Goal: Task Accomplishment & Management: Use online tool/utility

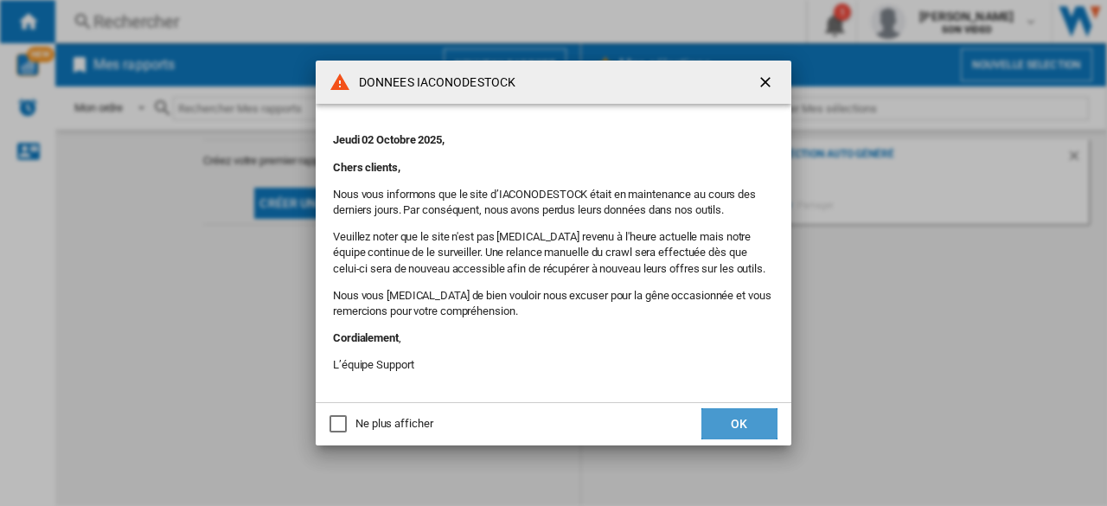
click at [724, 420] on button "OK" at bounding box center [740, 423] width 76 height 31
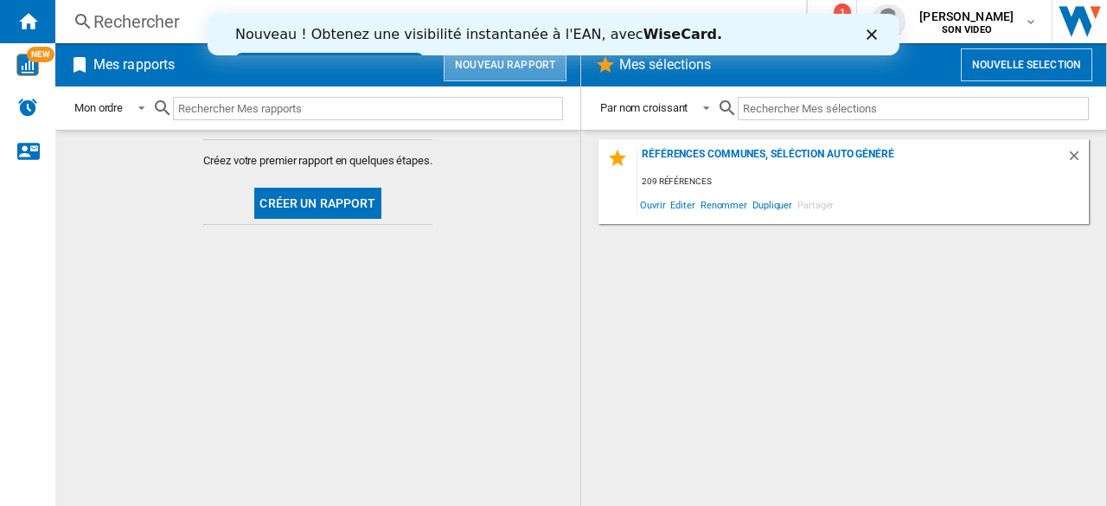
click at [488, 66] on button "Nouveau rapport" at bounding box center [505, 64] width 123 height 33
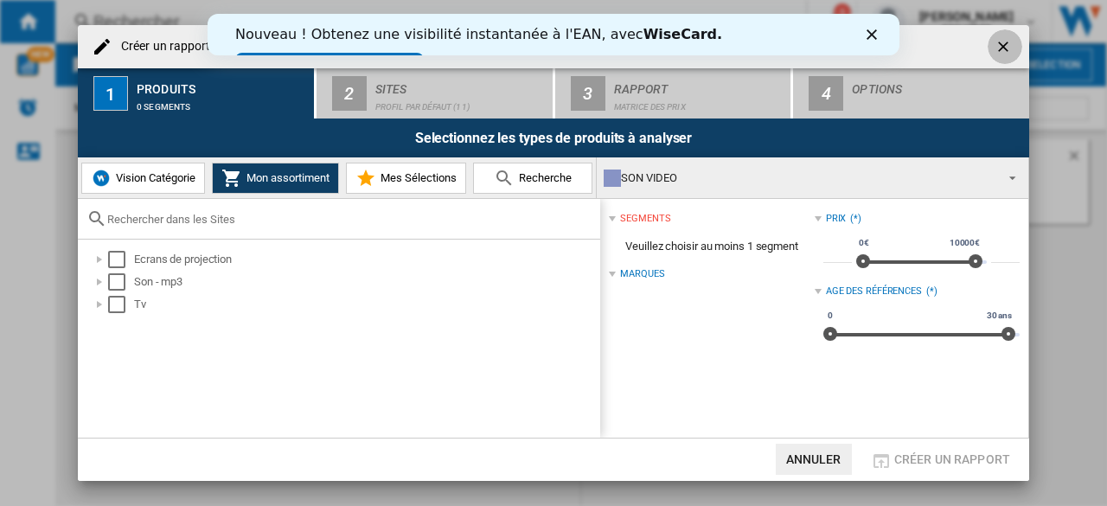
click at [1009, 48] on ng-md-icon "getI18NText('BUTTONS.CLOSE_DIALOG')" at bounding box center [1005, 48] width 21 height 21
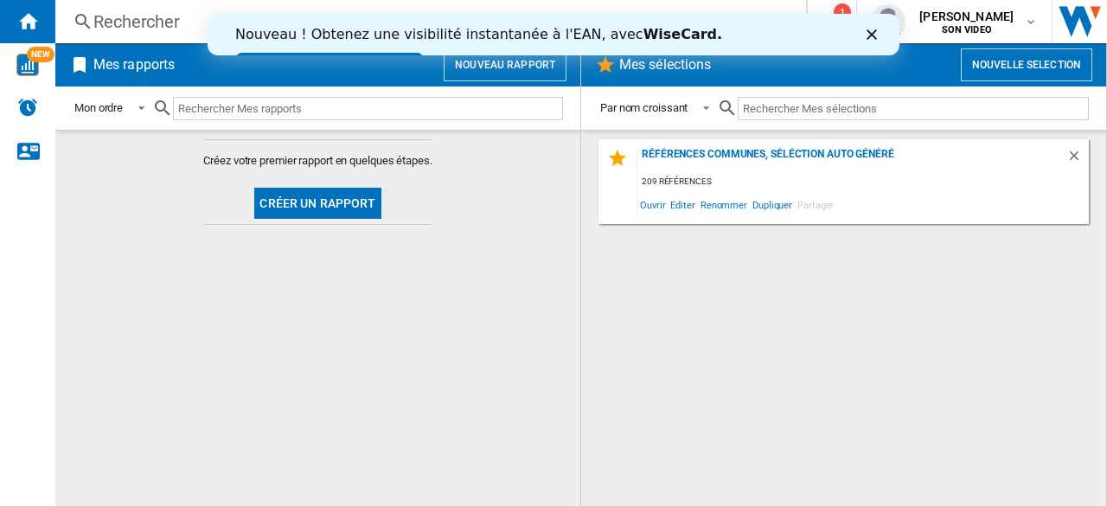
click at [875, 32] on polygon "Fermer" at bounding box center [872, 34] width 10 height 10
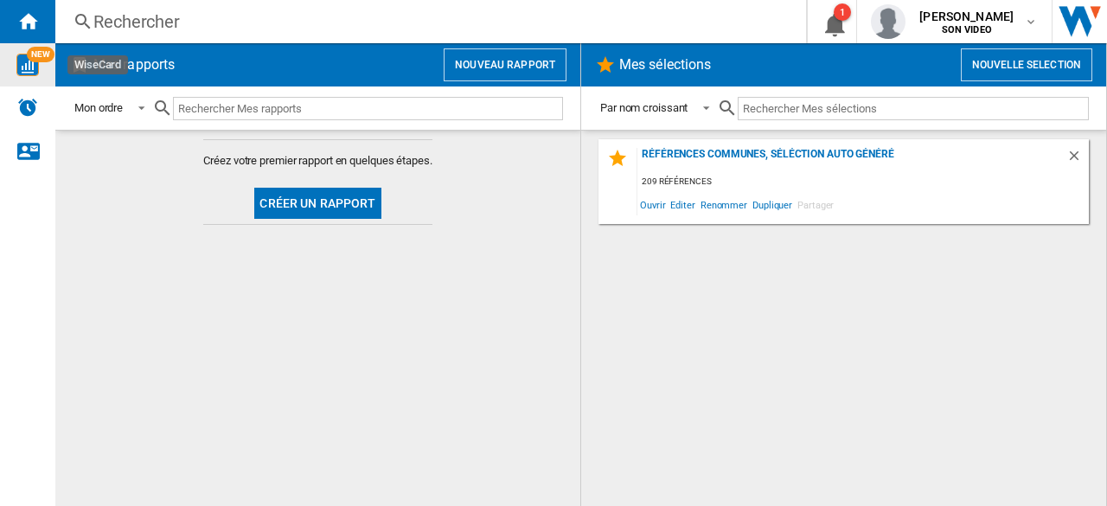
click at [34, 66] on img "WiseCard" at bounding box center [27, 65] width 22 height 22
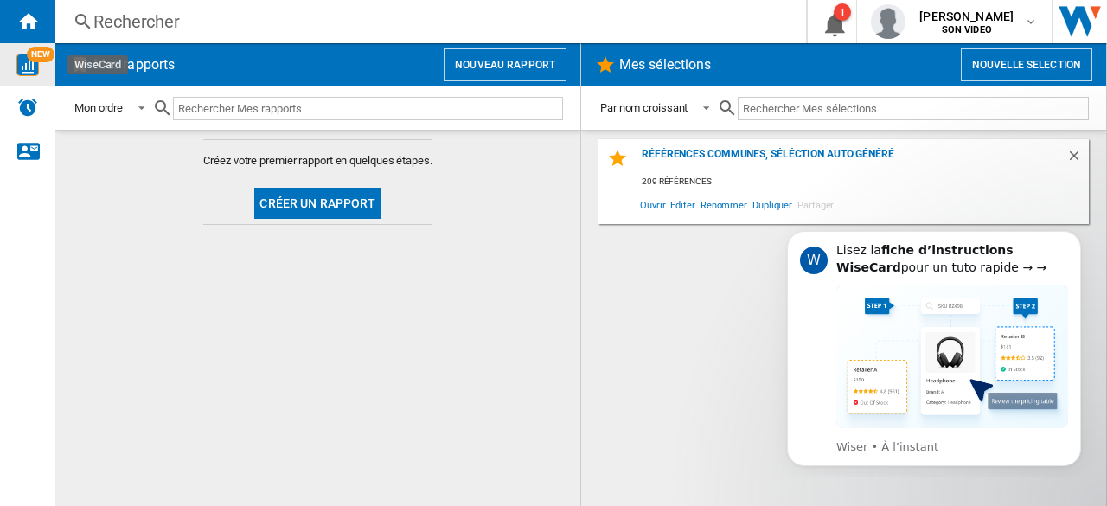
click at [535, 67] on button "Nouveau rapport" at bounding box center [505, 64] width 123 height 33
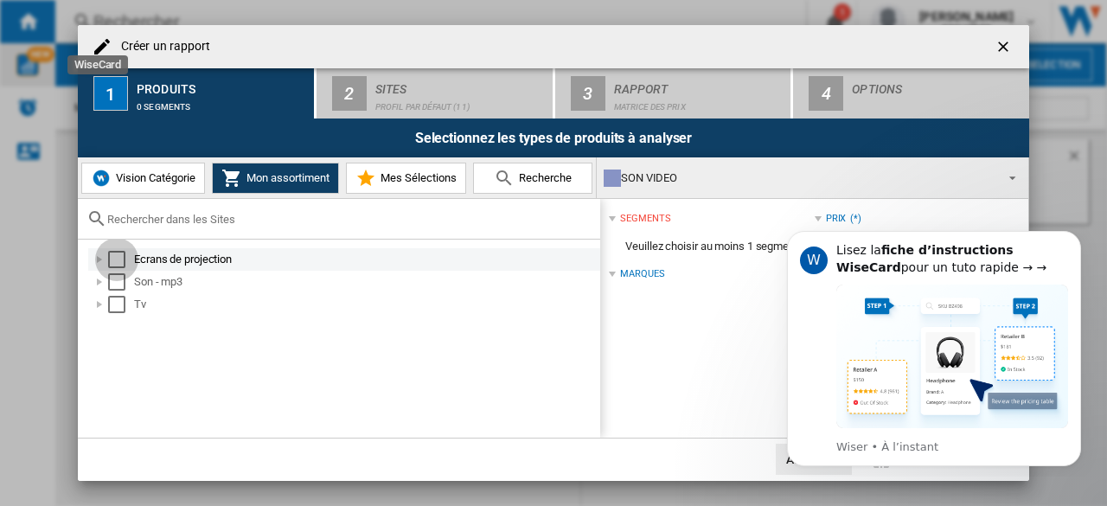
click at [114, 261] on div "Select" at bounding box center [116, 259] width 17 height 17
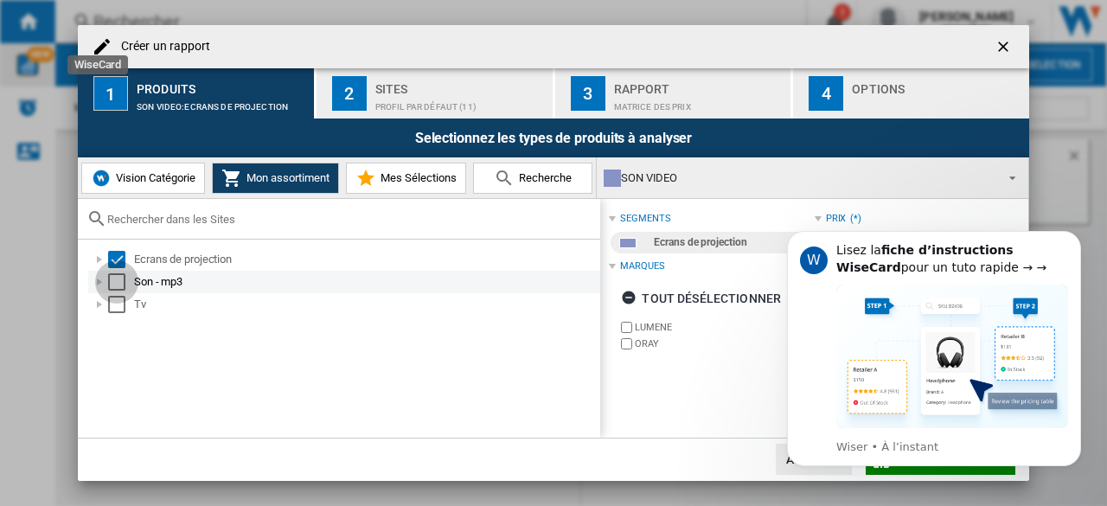
click at [122, 278] on div "Select" at bounding box center [116, 281] width 17 height 17
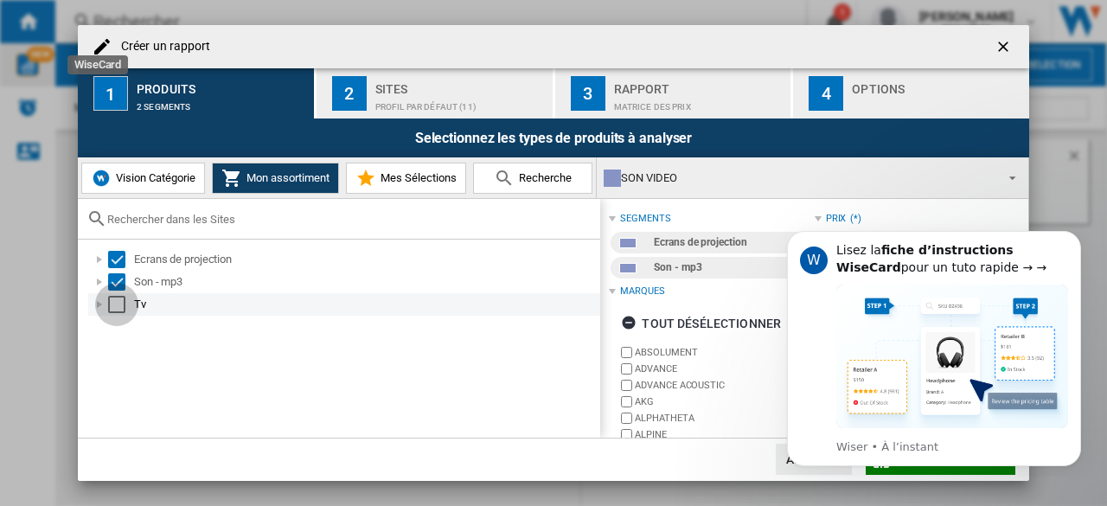
click at [122, 300] on div "Select" at bounding box center [116, 304] width 17 height 17
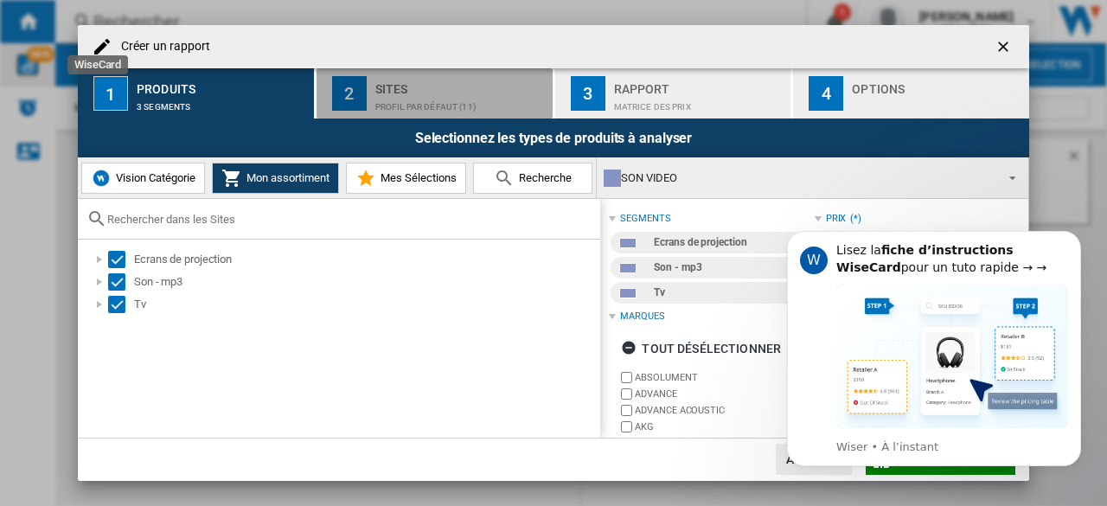
click at [377, 110] on div "Profil par défaut (11)" at bounding box center [460, 102] width 170 height 18
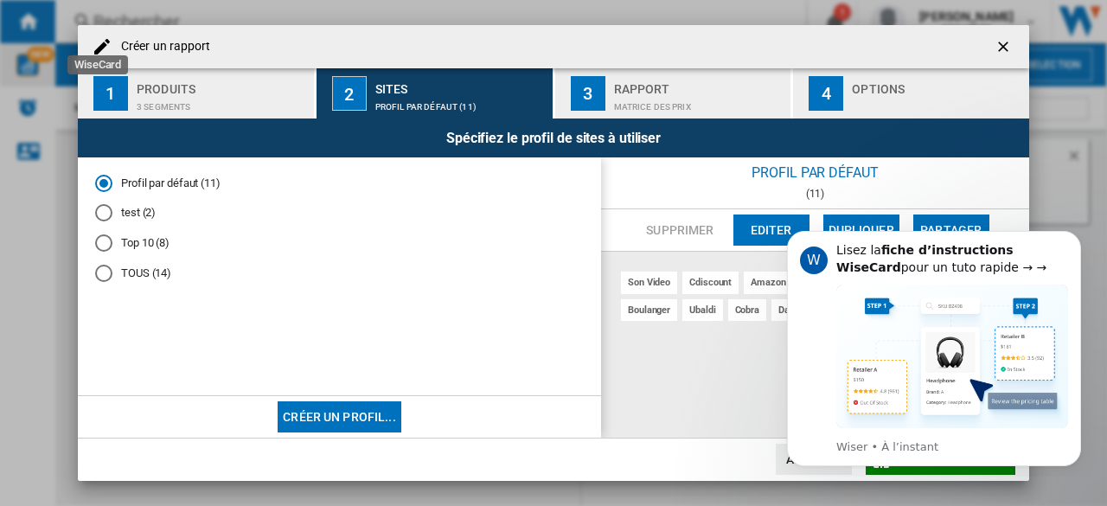
click at [138, 265] on md-radio-button "TOUS (14)" at bounding box center [339, 273] width 489 height 16
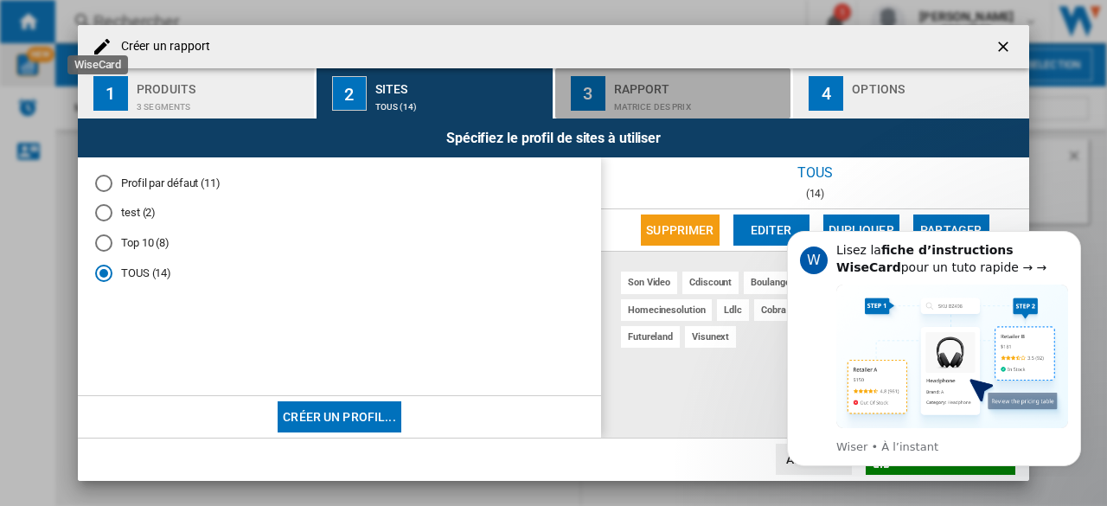
click at [664, 84] on div "Rapport" at bounding box center [699, 84] width 170 height 18
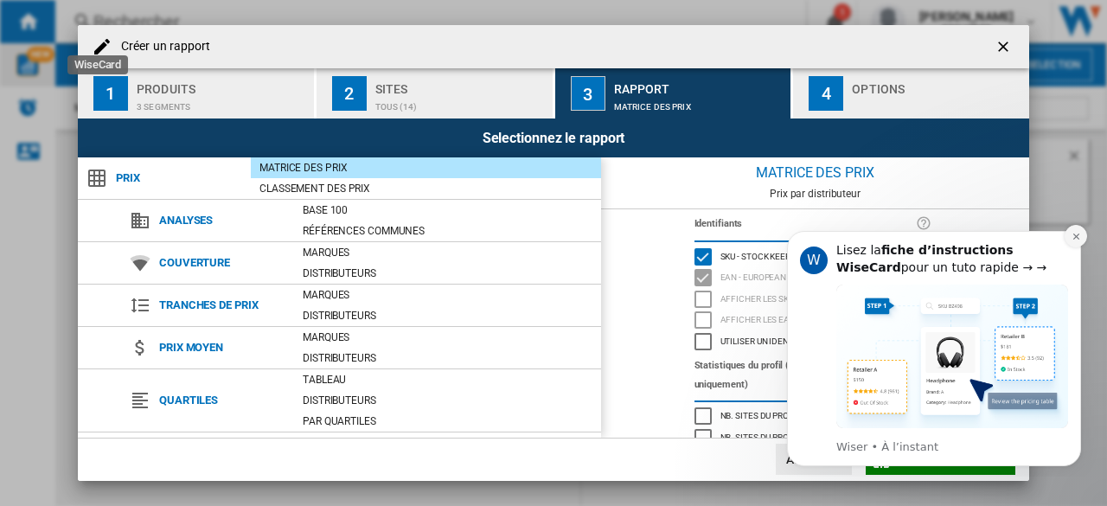
click at [1076, 237] on icon "Dismiss notification" at bounding box center [1076, 237] width 6 height 6
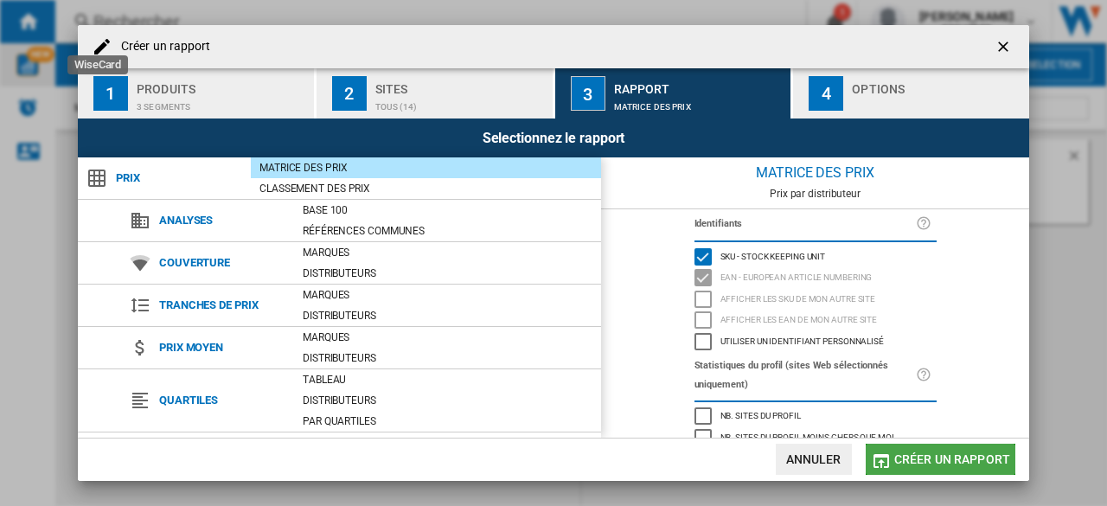
click at [916, 452] on span "Créer un rapport" at bounding box center [953, 459] width 116 height 14
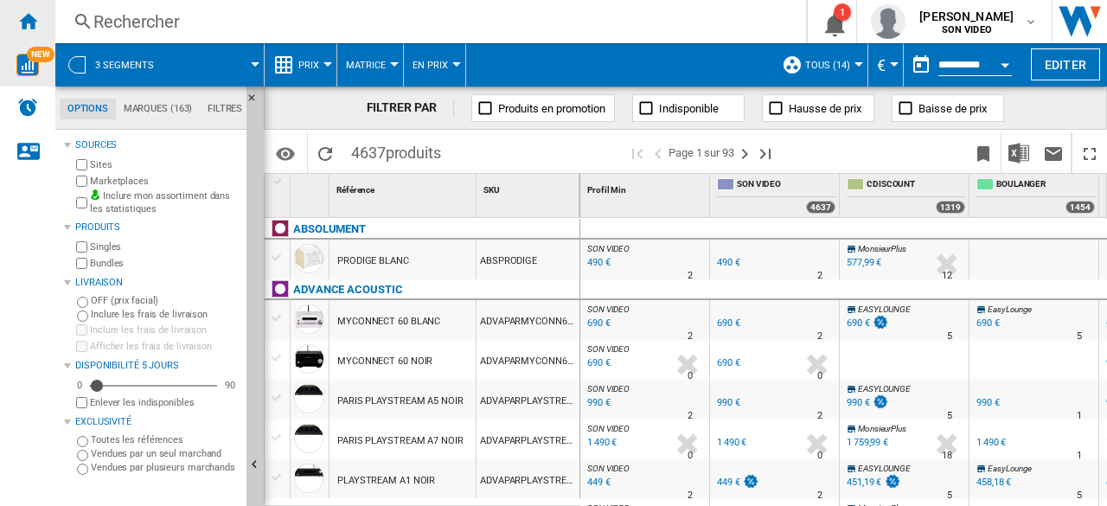
click at [35, 20] on ng-md-icon "Accueil" at bounding box center [27, 20] width 21 height 21
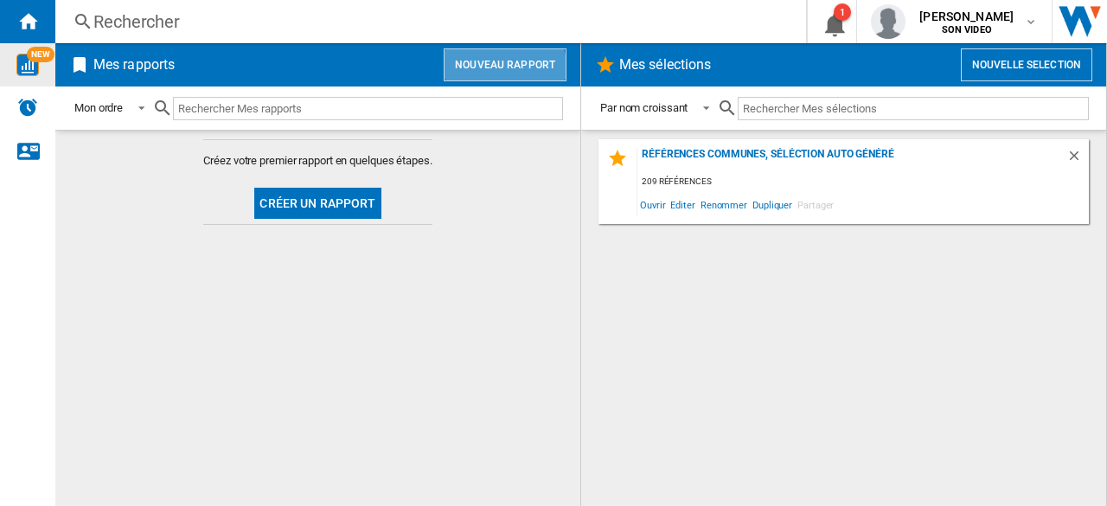
click at [479, 76] on button "Nouveau rapport" at bounding box center [505, 64] width 123 height 33
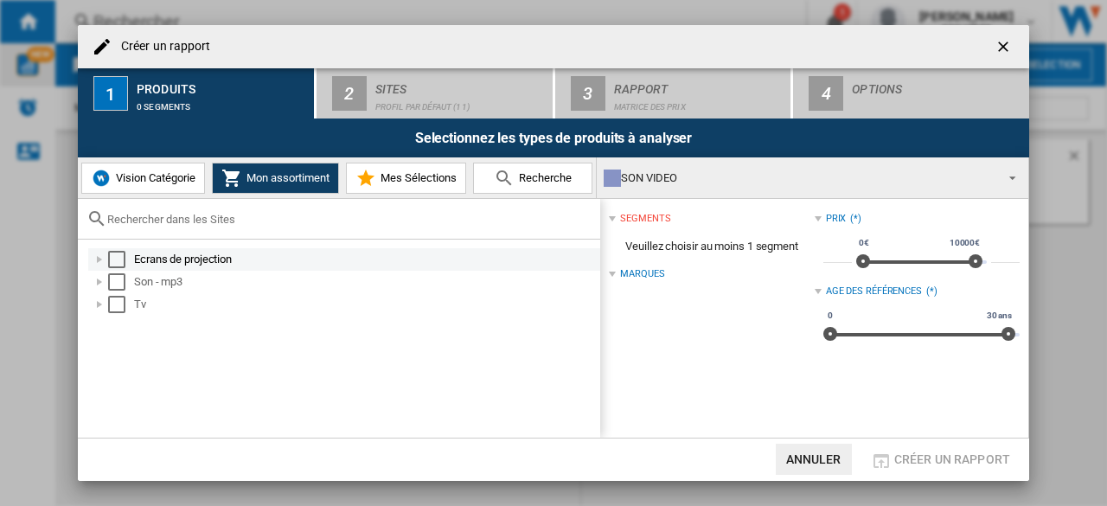
click at [119, 266] on div "Select" at bounding box center [116, 259] width 17 height 17
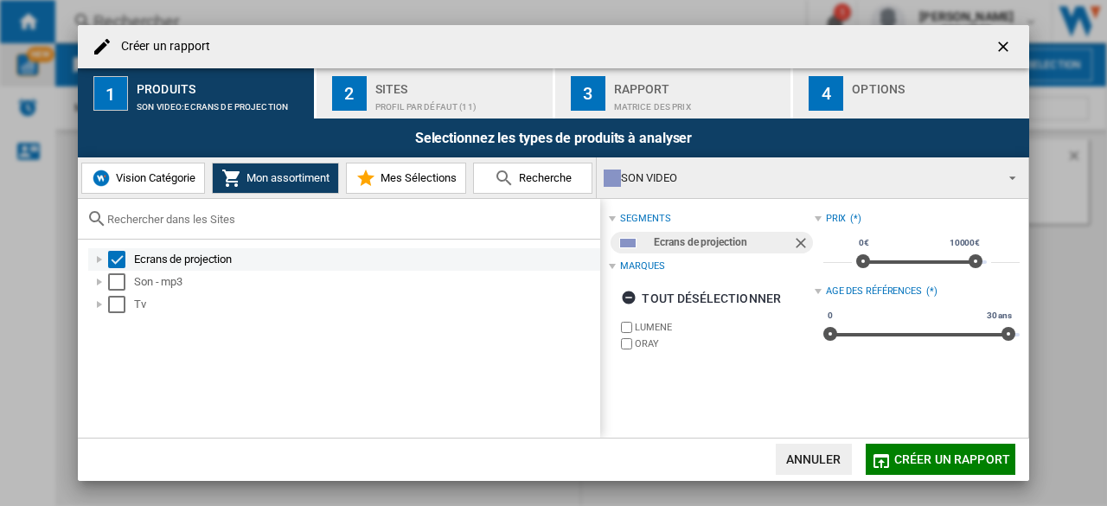
click at [119, 268] on div "Ecrans de projection" at bounding box center [344, 259] width 512 height 22
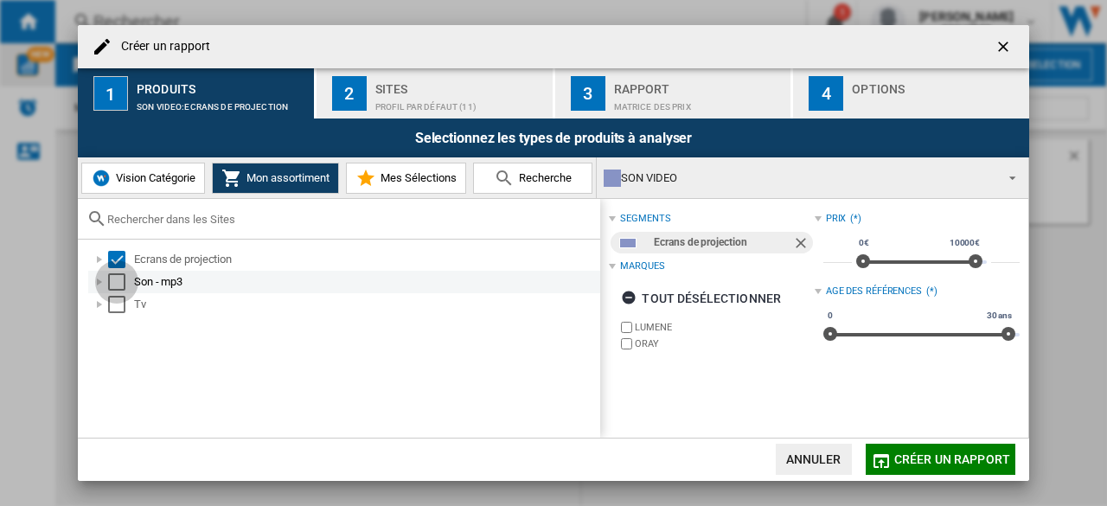
click at [119, 283] on div "Select" at bounding box center [116, 281] width 17 height 17
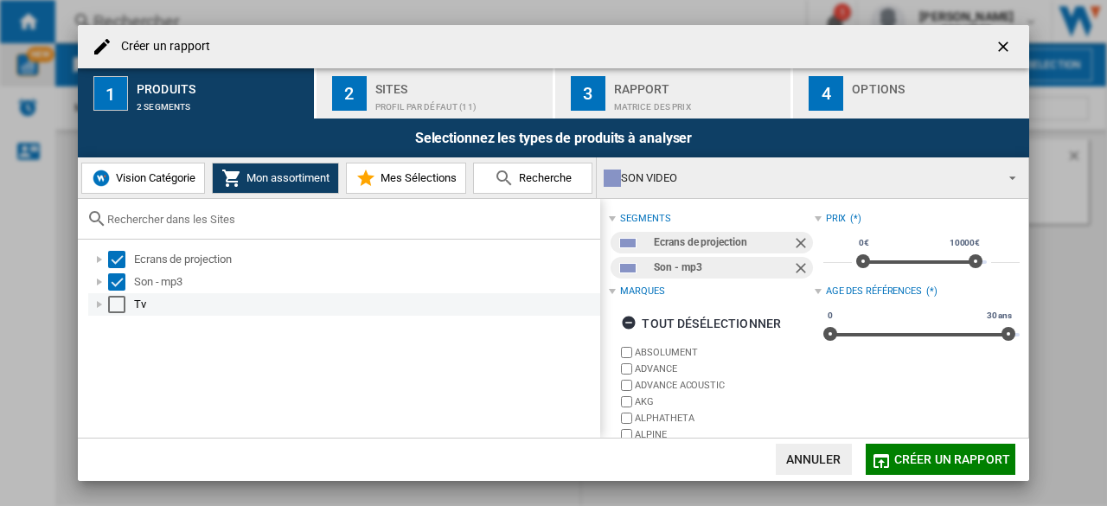
click at [117, 304] on div "Select" at bounding box center [116, 304] width 17 height 17
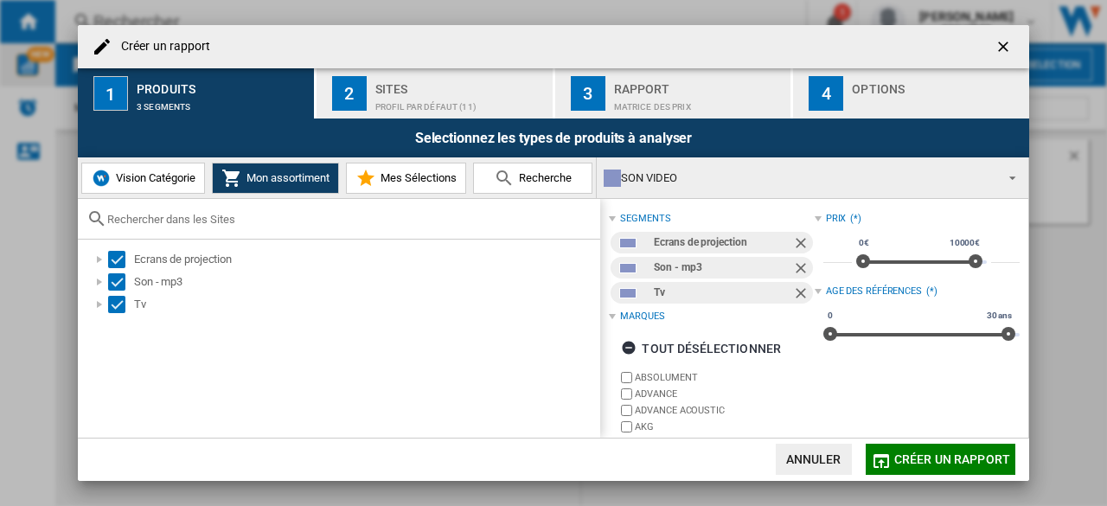
click at [138, 183] on span "Vision Catégorie" at bounding box center [154, 177] width 84 height 13
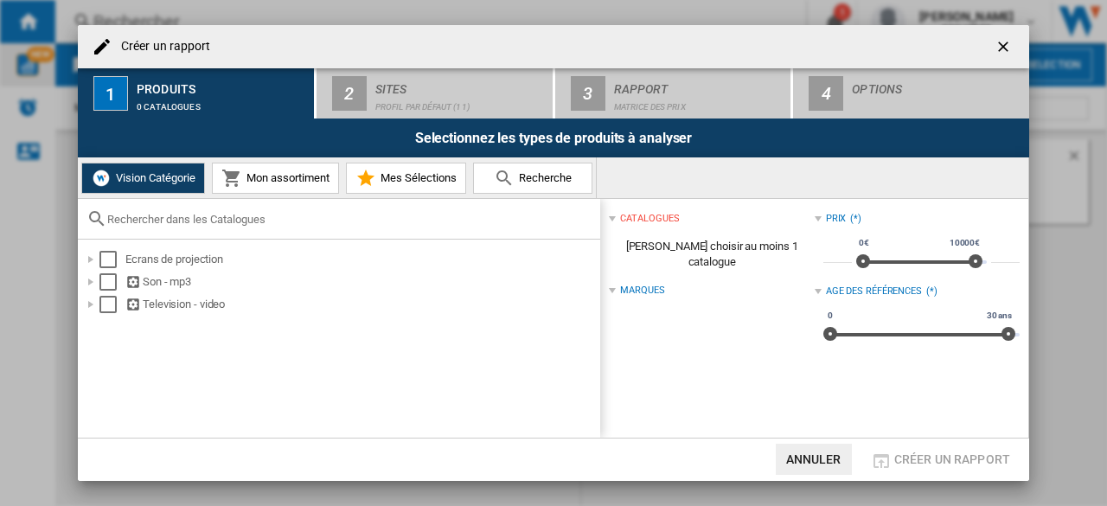
click at [276, 183] on span "Mon assortiment" at bounding box center [285, 177] width 87 height 13
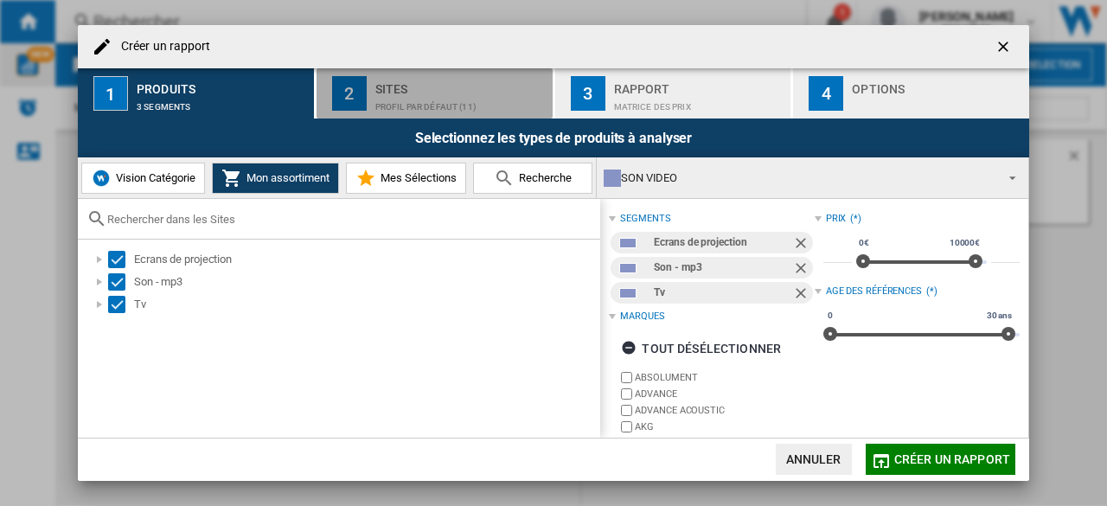
click at [433, 96] on div "Profil par défaut (11)" at bounding box center [460, 102] width 170 height 18
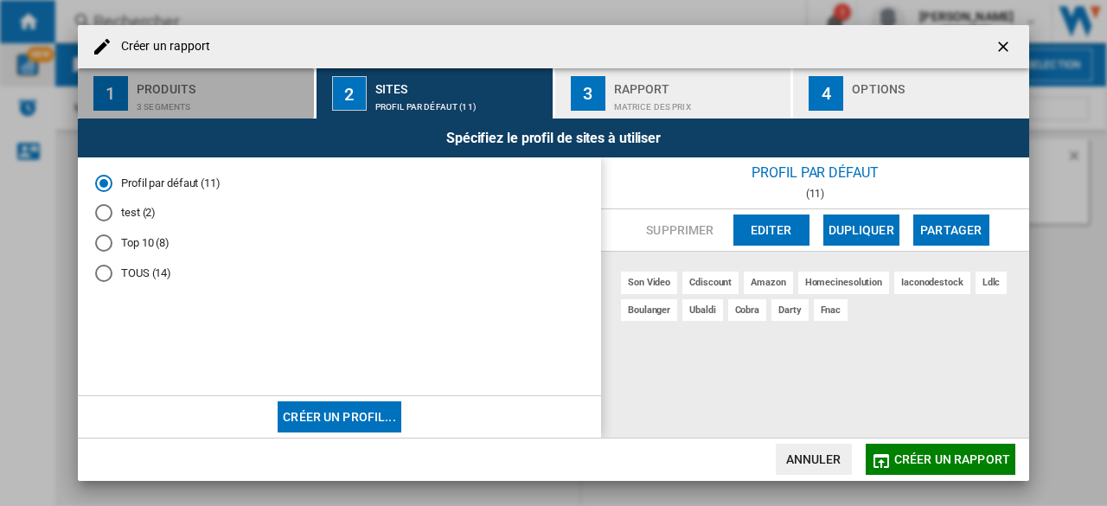
click at [171, 96] on div "3 segments" at bounding box center [222, 102] width 170 height 18
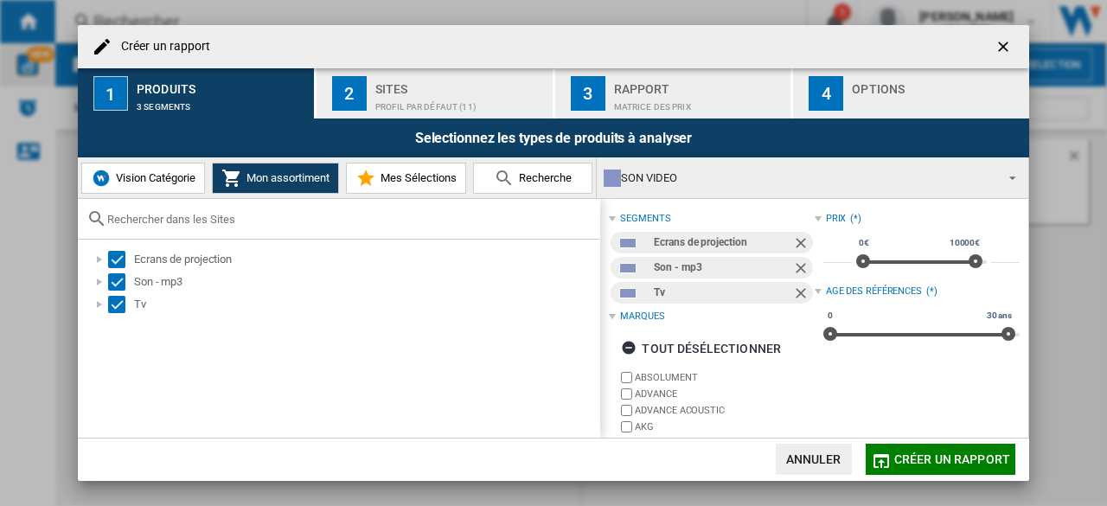
click at [1005, 46] on ng-md-icon "getI18NText('BUTTONS.CLOSE_DIALOG')" at bounding box center [1005, 48] width 21 height 21
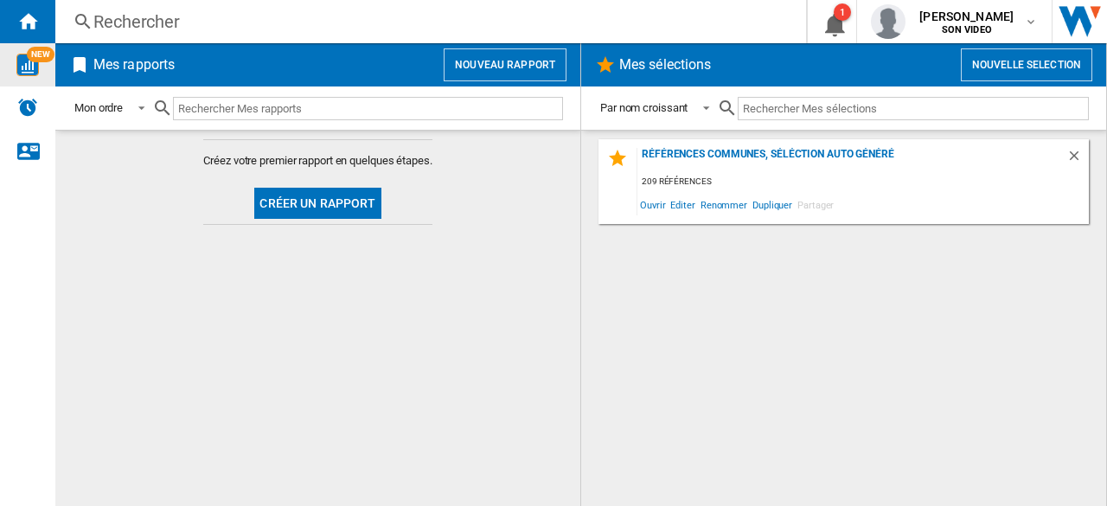
click at [518, 64] on button "Nouveau rapport" at bounding box center [505, 64] width 123 height 33
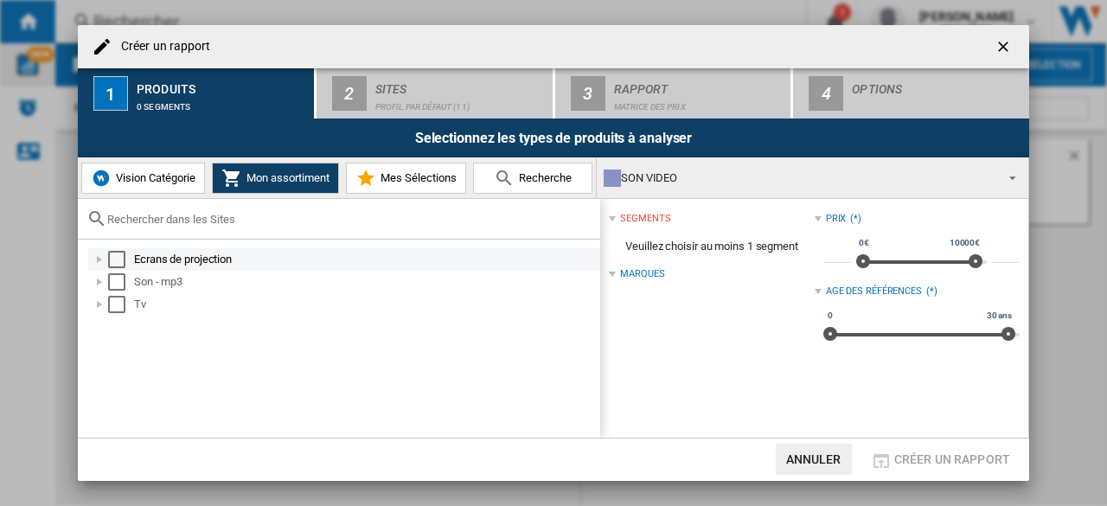
click at [126, 253] on md-checkbox "Select" at bounding box center [121, 259] width 26 height 17
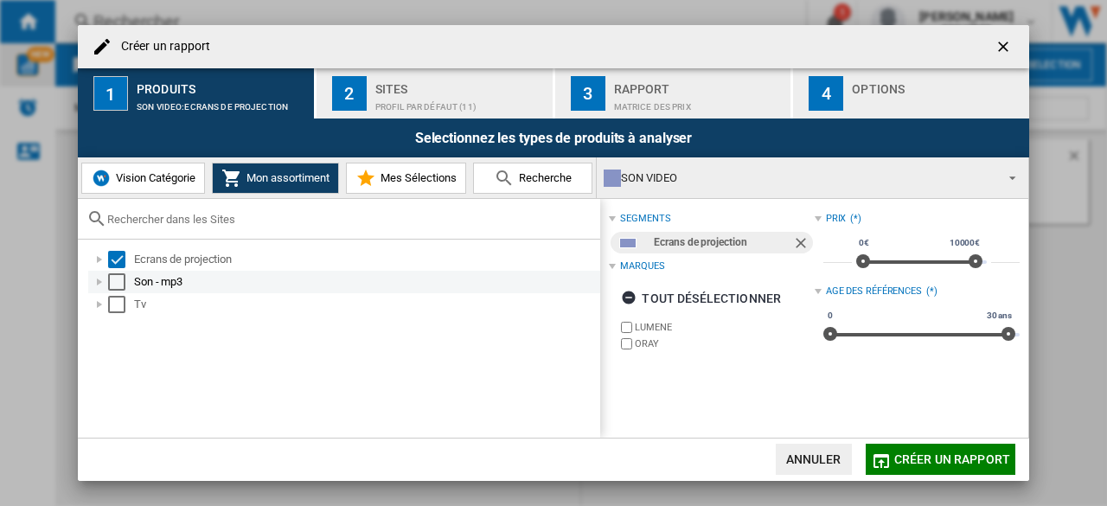
click at [112, 286] on div "Select" at bounding box center [116, 281] width 17 height 17
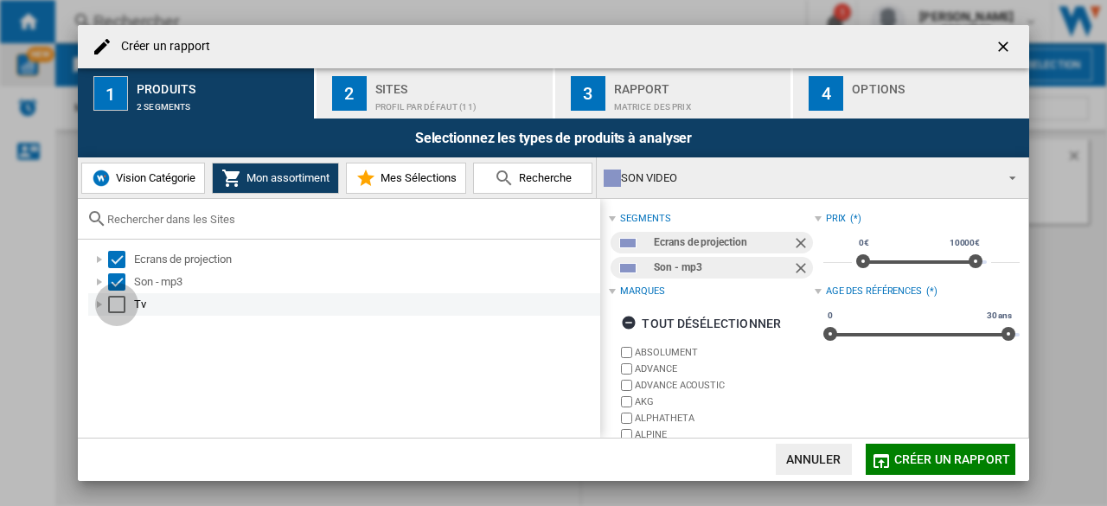
click at [116, 301] on div "Select" at bounding box center [116, 304] width 17 height 17
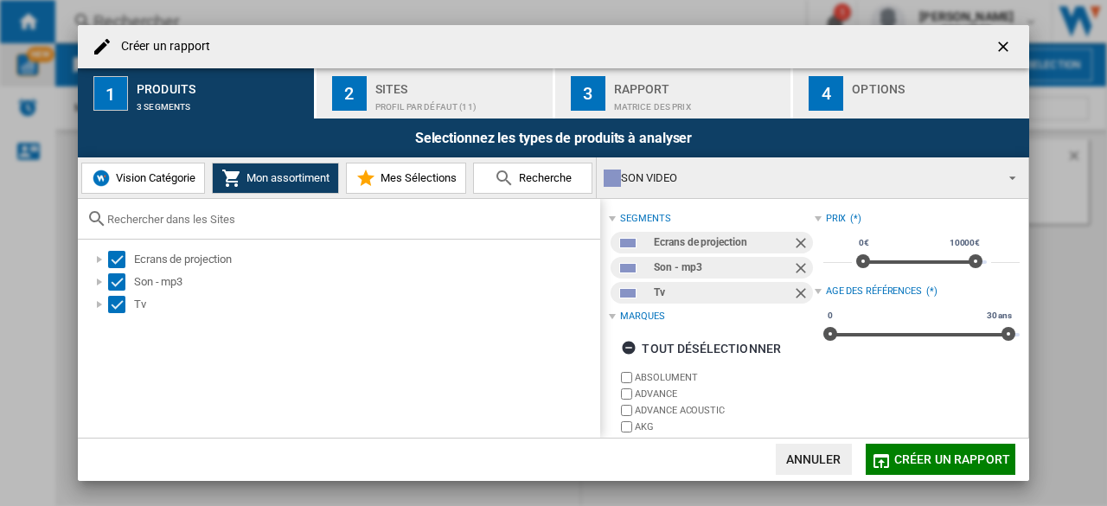
click at [1001, 45] on ng-md-icon "getI18NText('BUTTONS.CLOSE_DIALOG')" at bounding box center [1005, 48] width 21 height 21
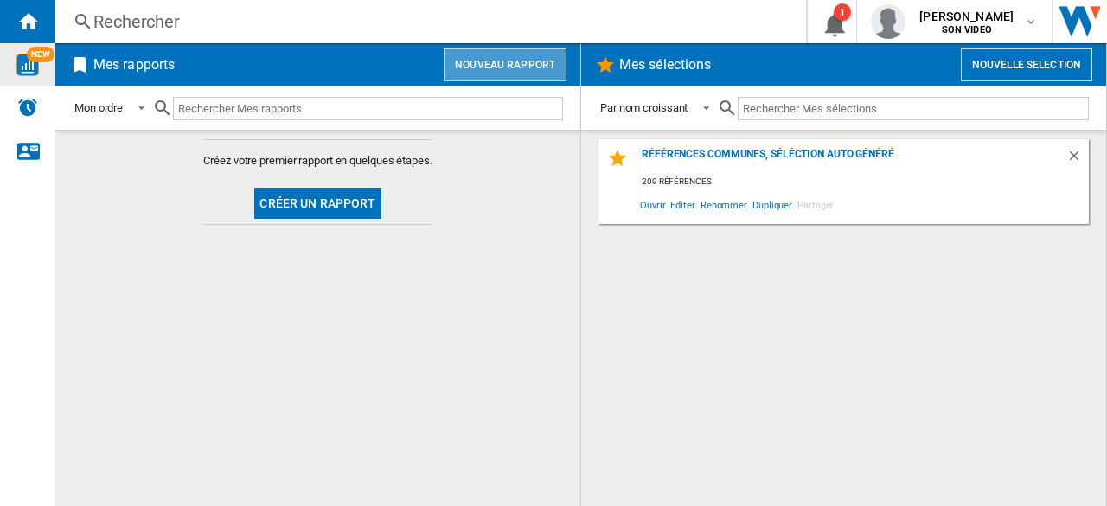
click at [501, 68] on button "Nouveau rapport" at bounding box center [505, 64] width 123 height 33
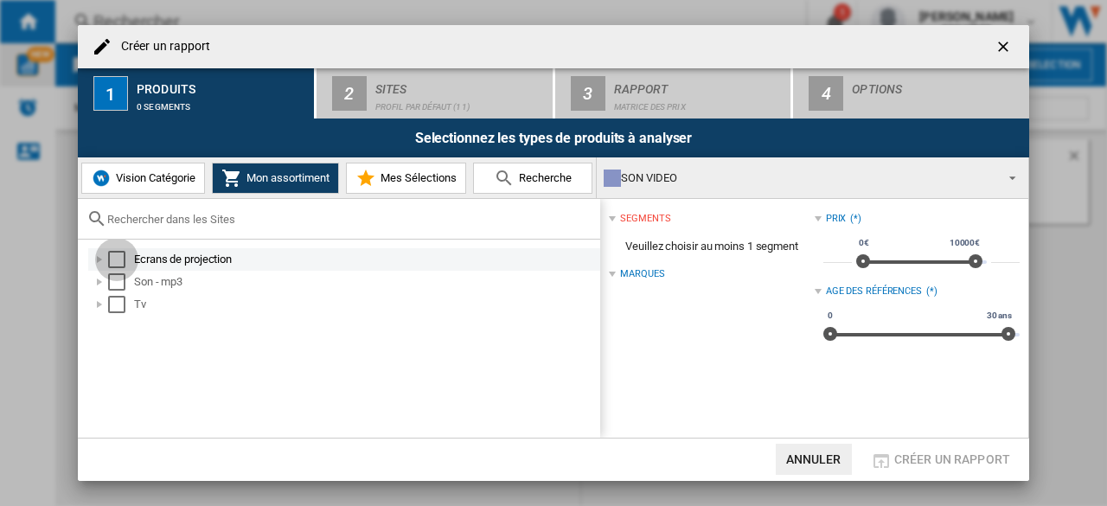
click at [108, 260] on div "Select" at bounding box center [116, 259] width 17 height 17
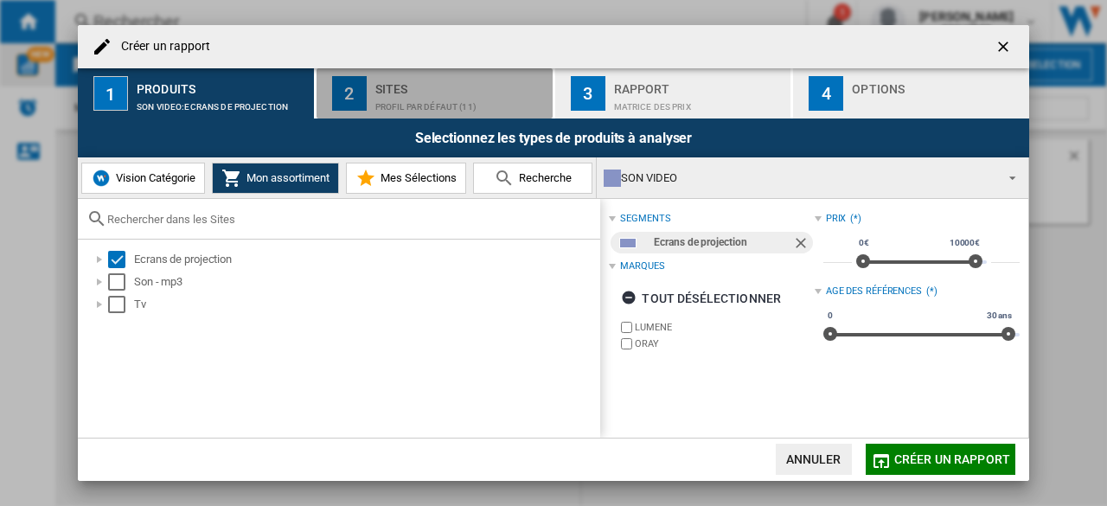
click at [395, 91] on div "Sites" at bounding box center [460, 84] width 170 height 18
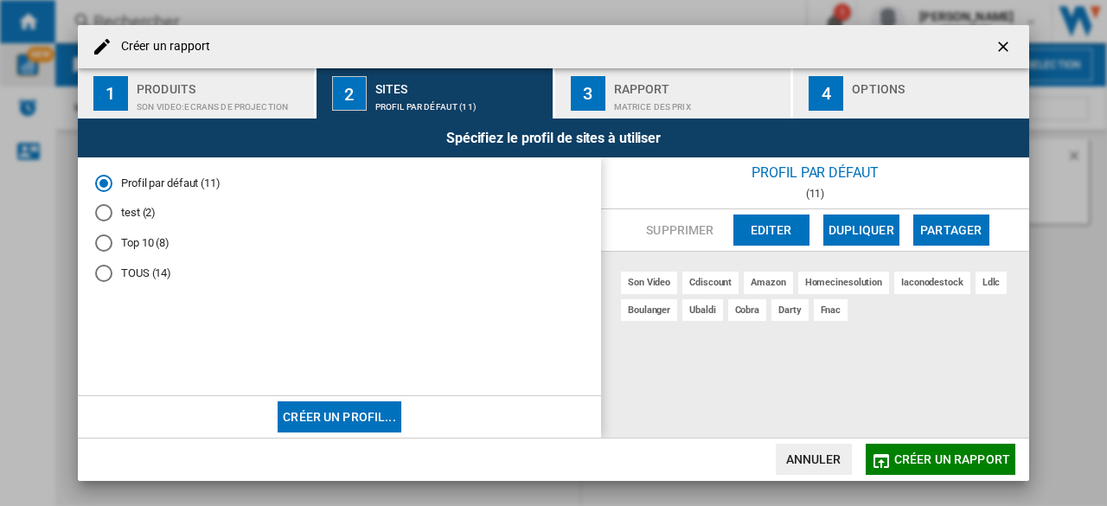
click at [133, 273] on md-radio-button "TOUS (14)" at bounding box center [339, 273] width 489 height 16
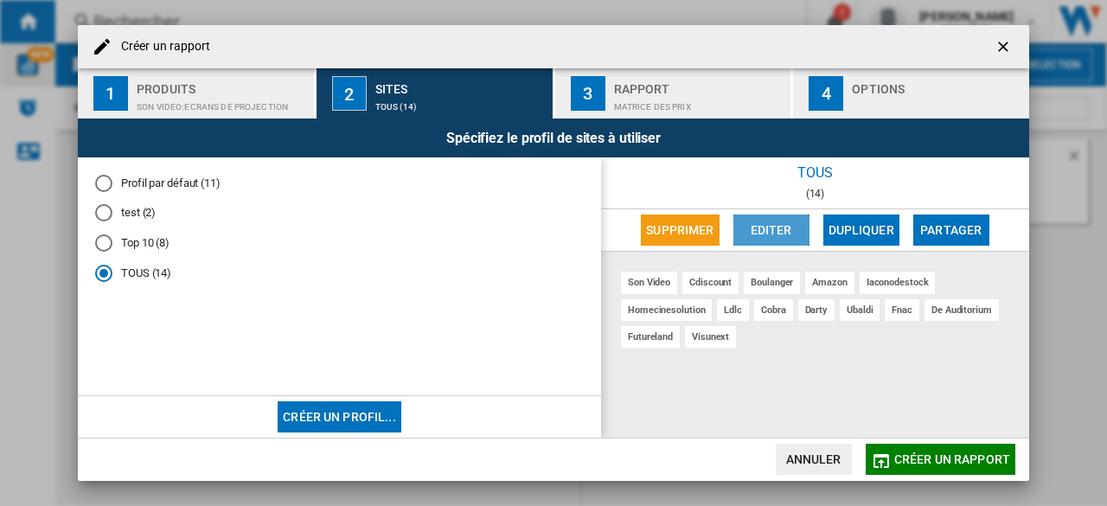
click at [776, 238] on button "Editer" at bounding box center [772, 230] width 76 height 31
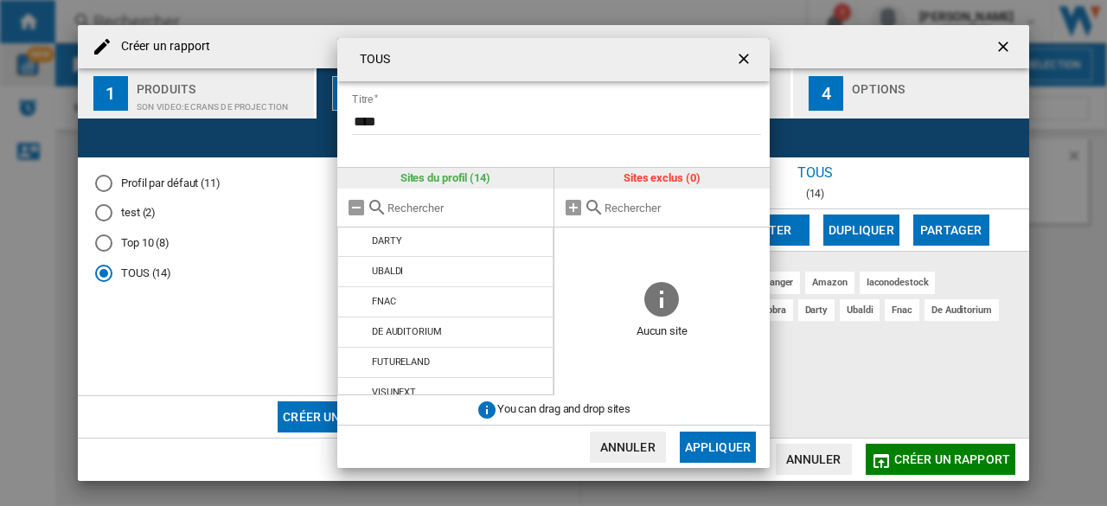
scroll to position [257, 0]
click at [741, 59] on ng-md-icon "getI18NText('BUTTONS.CLOSE_DIALOG')" at bounding box center [745, 60] width 21 height 21
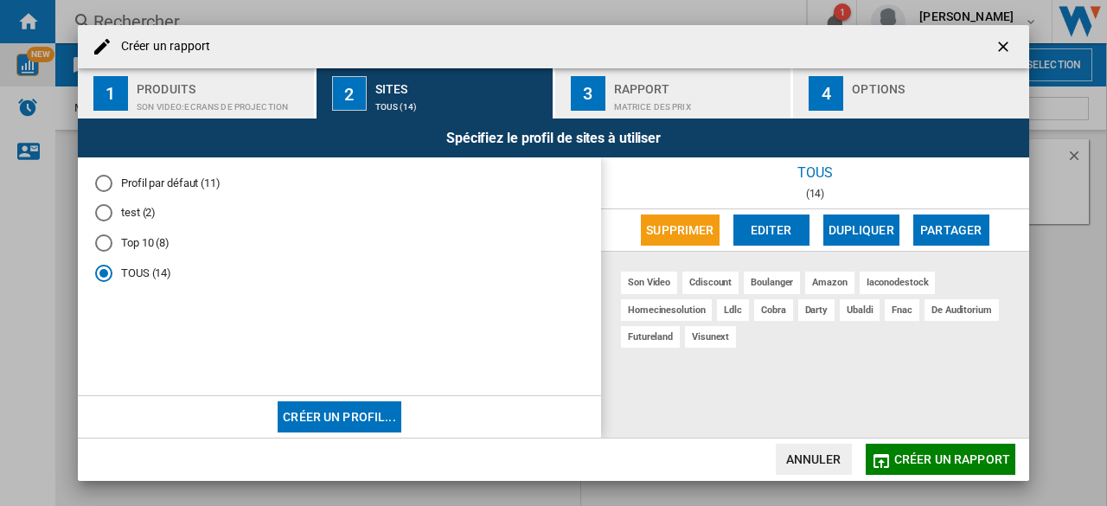
click at [777, 220] on button "Editer" at bounding box center [772, 230] width 76 height 31
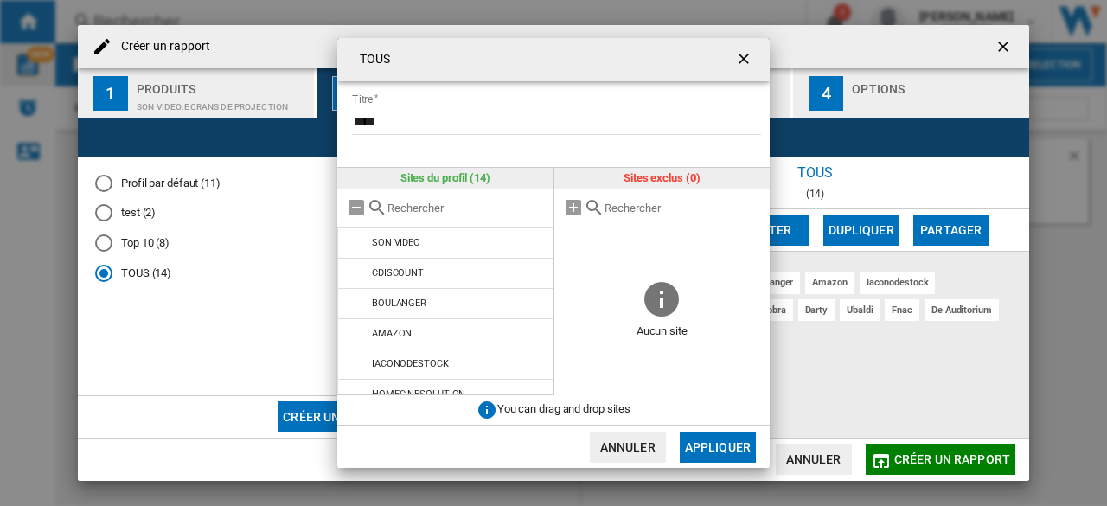
scroll to position [1, 0]
click at [749, 60] on ng-md-icon "getI18NText('BUTTONS.CLOSE_DIALOG')" at bounding box center [745, 60] width 21 height 21
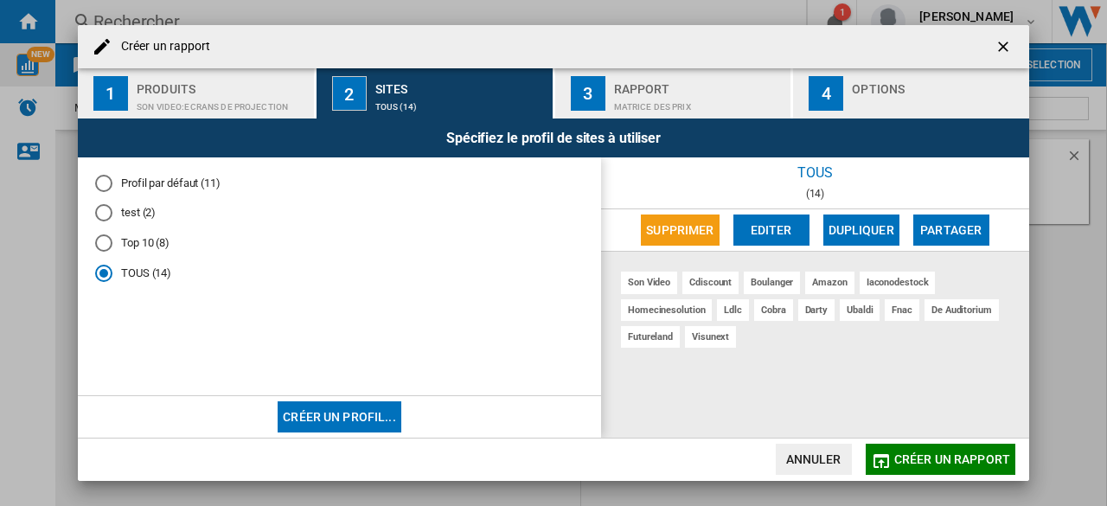
click at [1000, 45] on ng-md-icon "getI18NText('BUTTONS.CLOSE_DIALOG')" at bounding box center [1005, 48] width 21 height 21
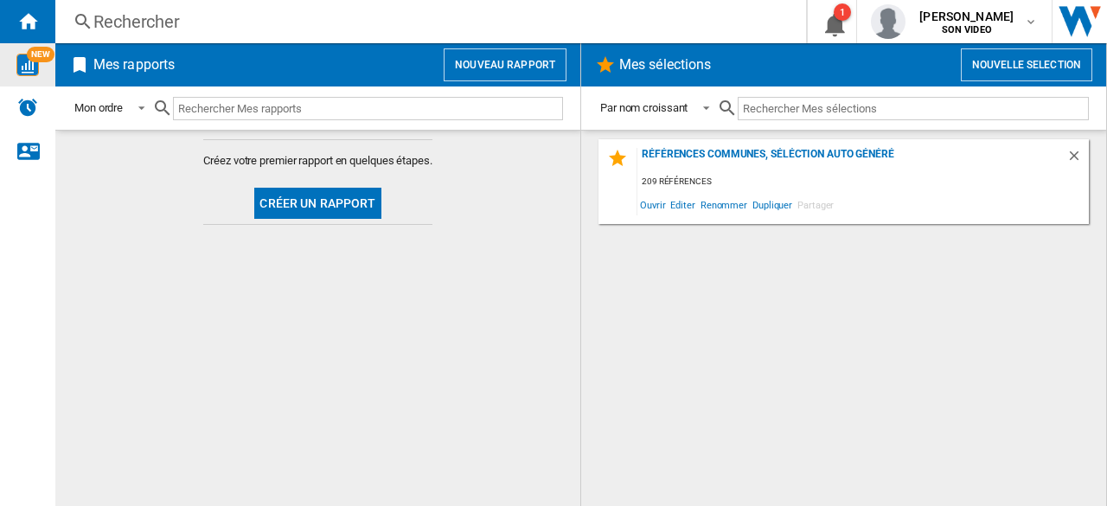
click at [493, 61] on button "Nouveau rapport" at bounding box center [505, 64] width 123 height 33
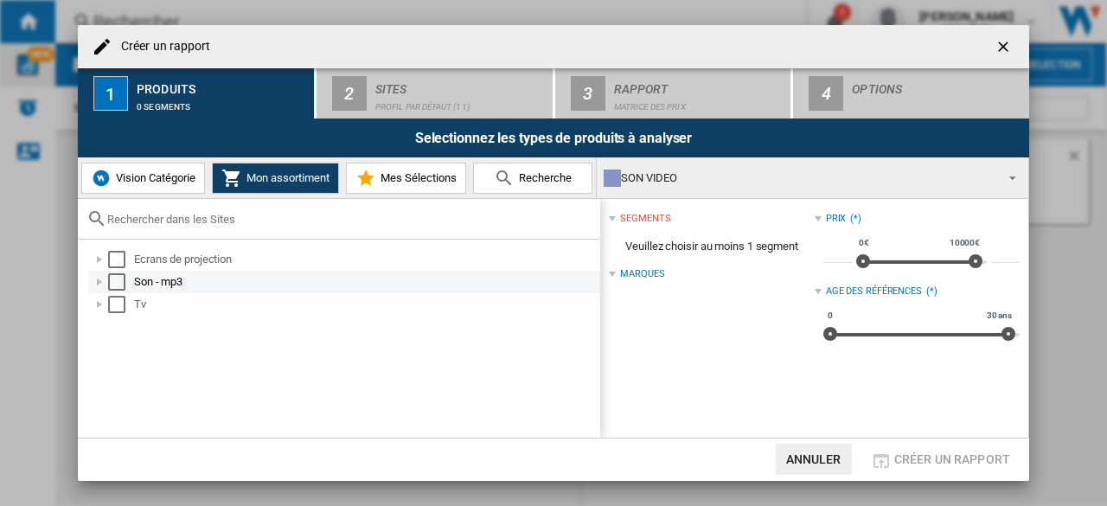
click at [100, 280] on div "Créer un ..." at bounding box center [99, 281] width 17 height 17
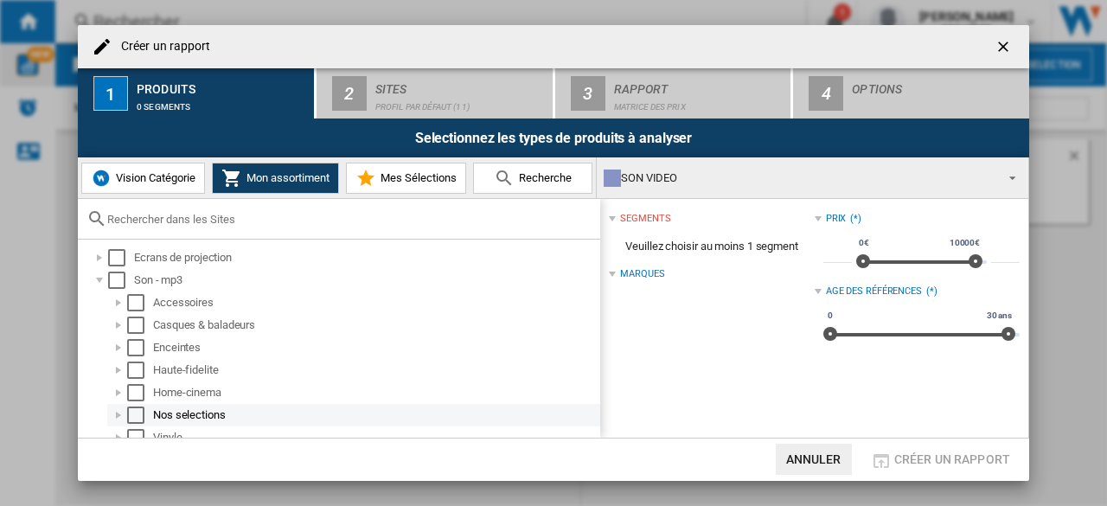
scroll to position [2, 0]
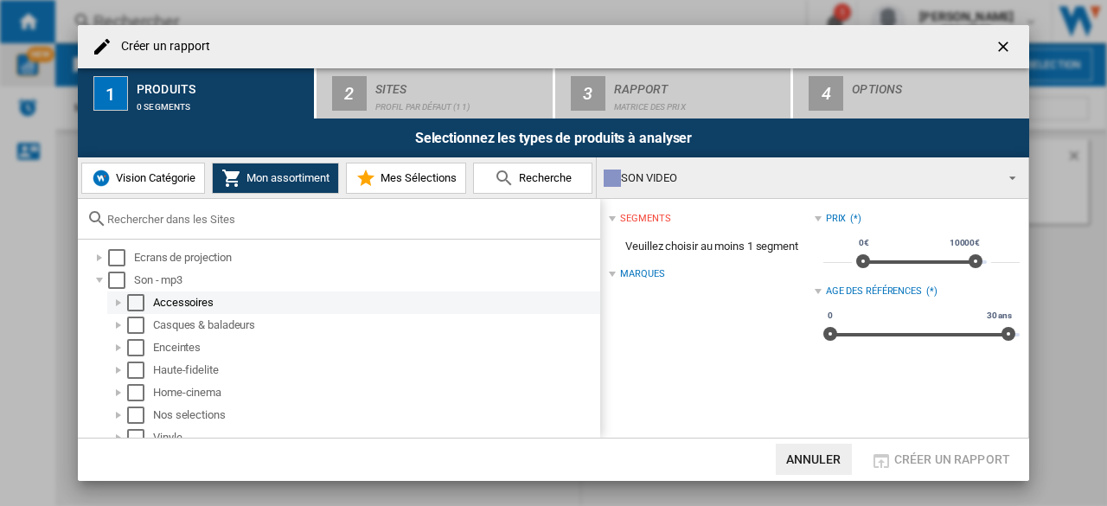
click at [122, 307] on div "Créer un ..." at bounding box center [118, 302] width 17 height 17
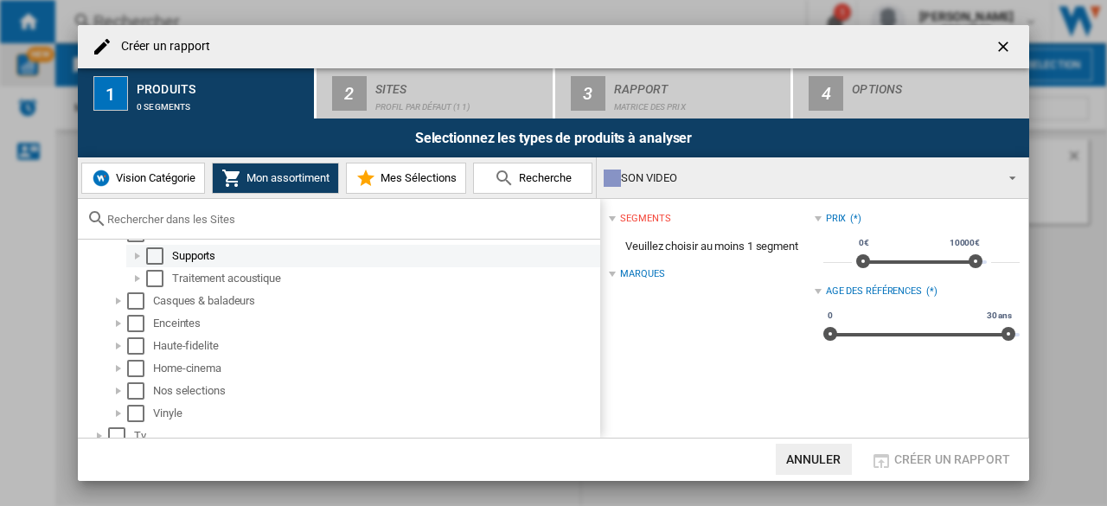
scroll to position [71, 0]
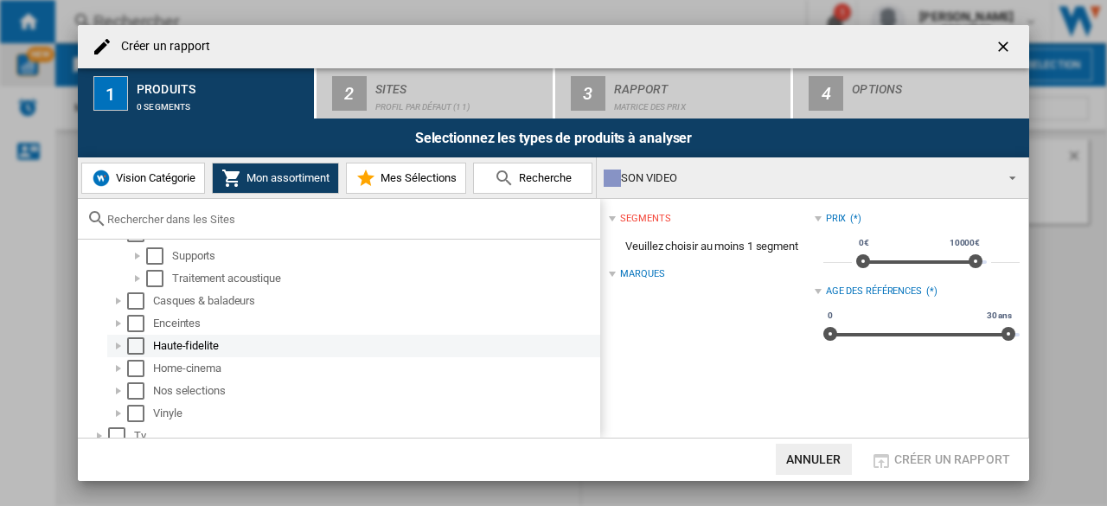
click at [118, 345] on div "Créer un ..." at bounding box center [118, 345] width 17 height 17
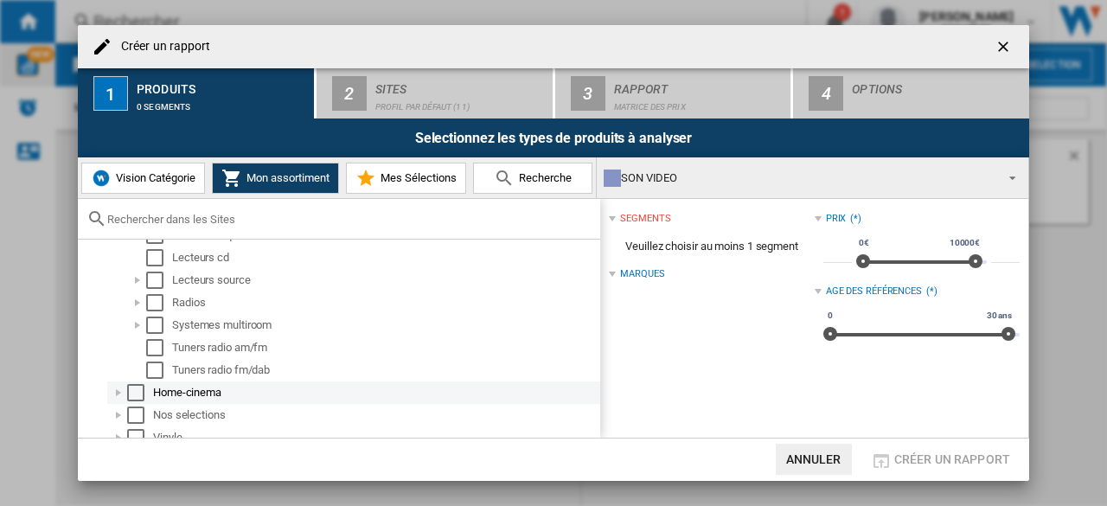
scroll to position [327, 0]
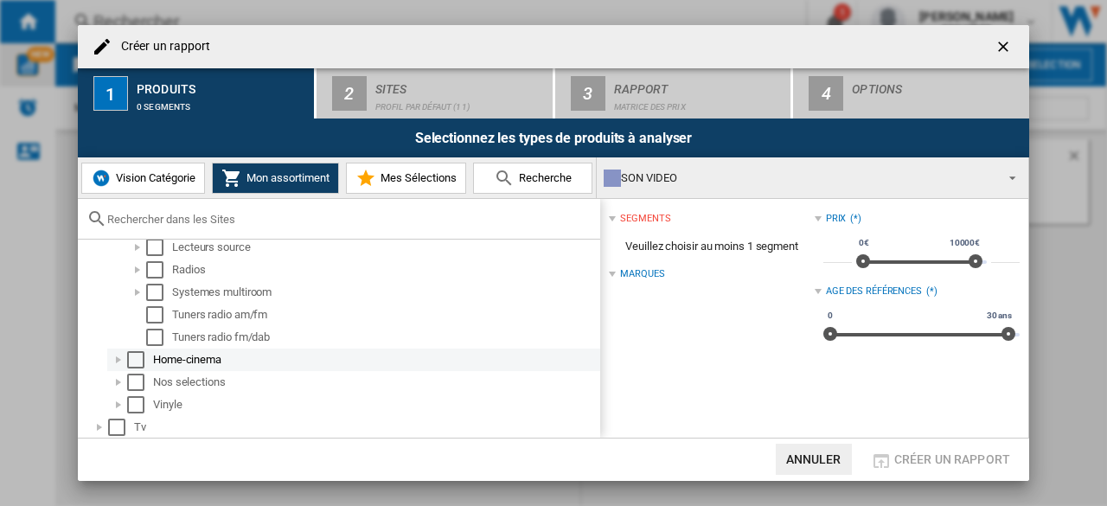
click at [118, 356] on div "Créer un ..." at bounding box center [118, 359] width 17 height 17
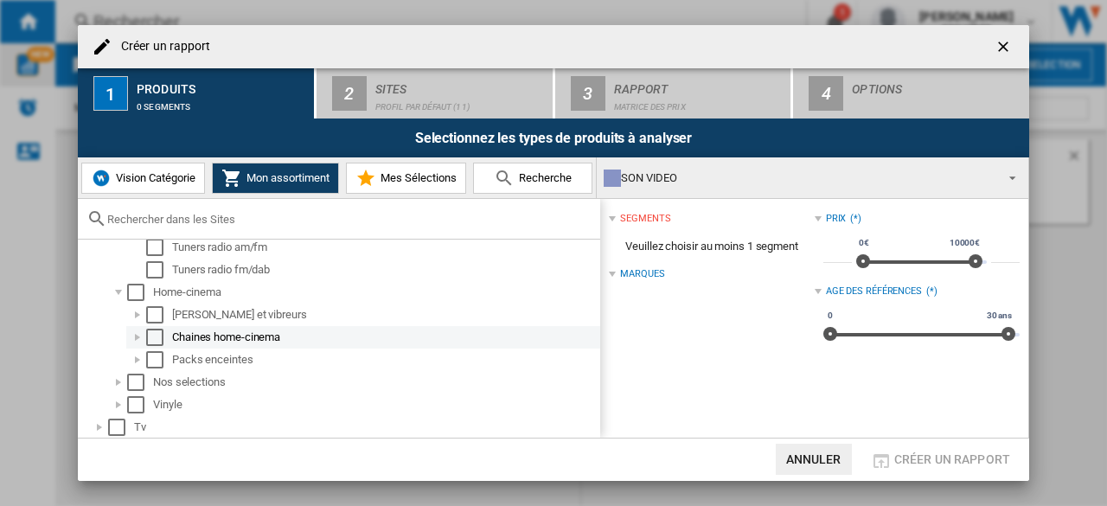
scroll to position [0, 0]
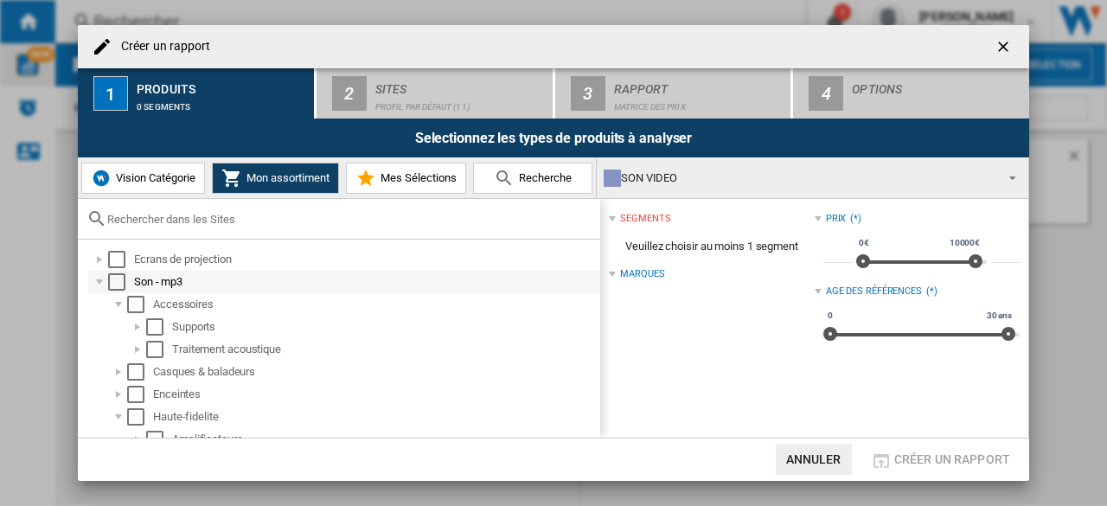
click at [101, 283] on div "Créer un ..." at bounding box center [99, 281] width 17 height 17
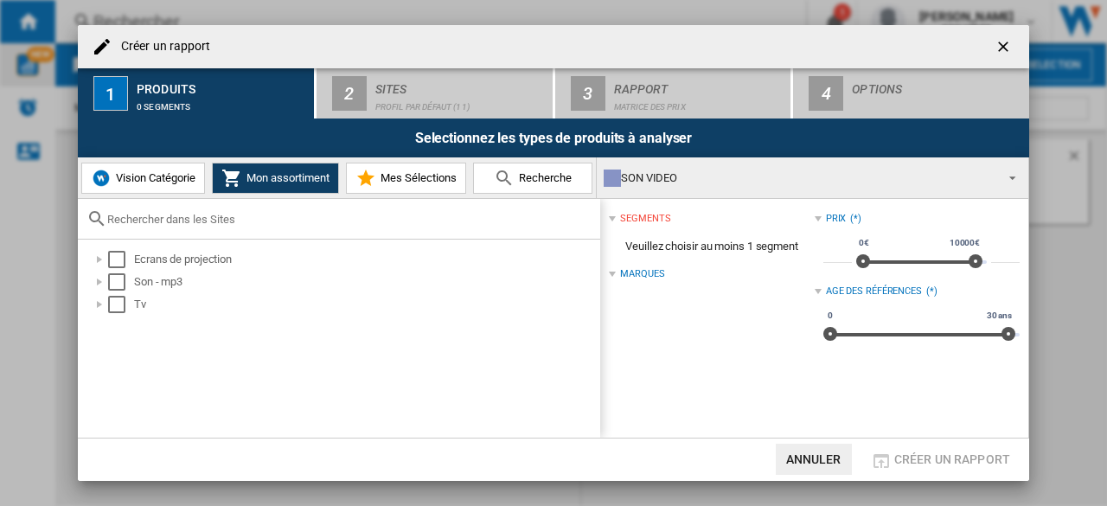
click at [999, 44] on ng-md-icon "getI18NText('BUTTONS.CLOSE_DIALOG')" at bounding box center [1005, 48] width 21 height 21
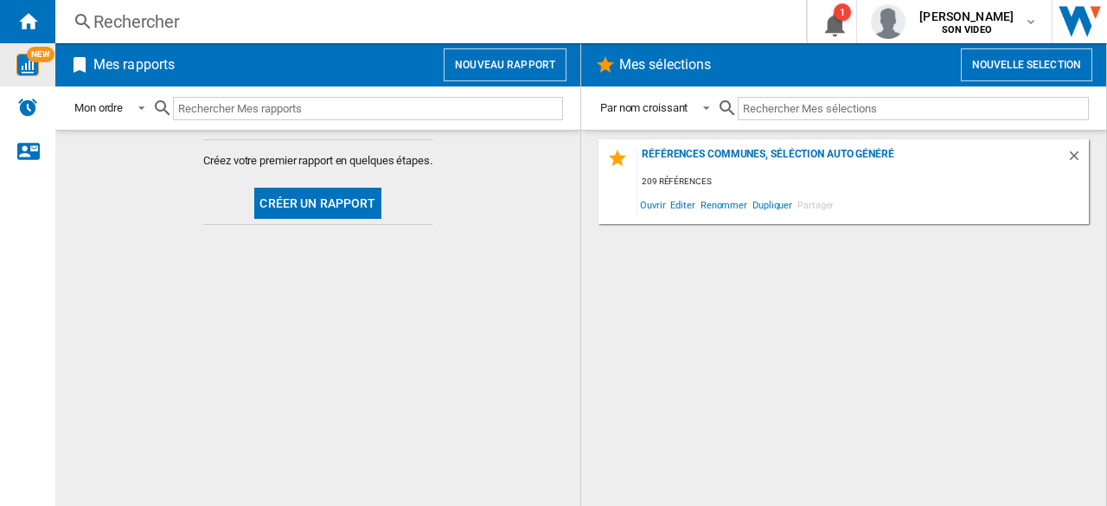
click at [536, 47] on div "Mes rapports Nouveau rapport" at bounding box center [317, 64] width 525 height 43
click at [524, 58] on button "Nouveau rapport" at bounding box center [505, 64] width 123 height 33
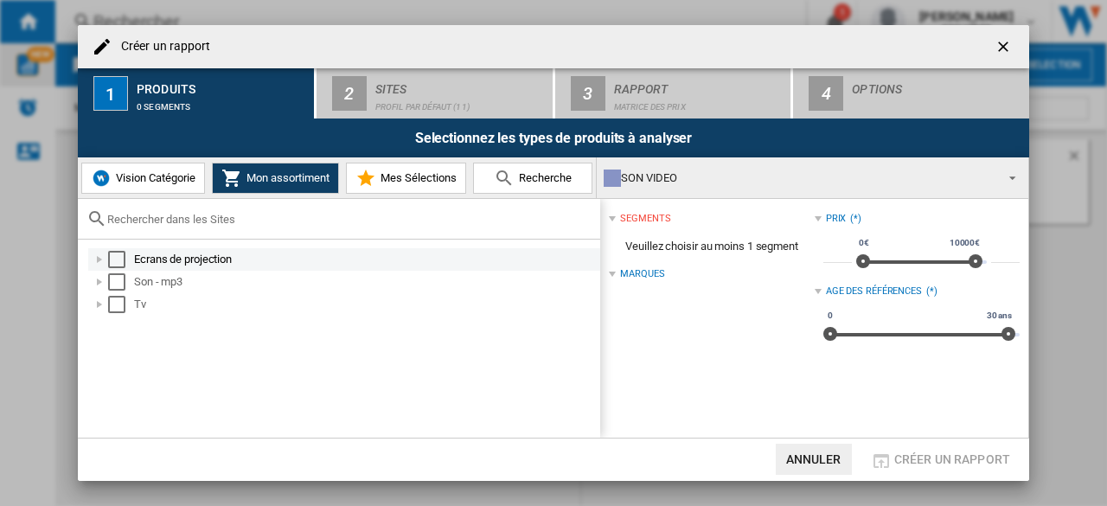
click at [115, 262] on div "Select" at bounding box center [116, 259] width 17 height 17
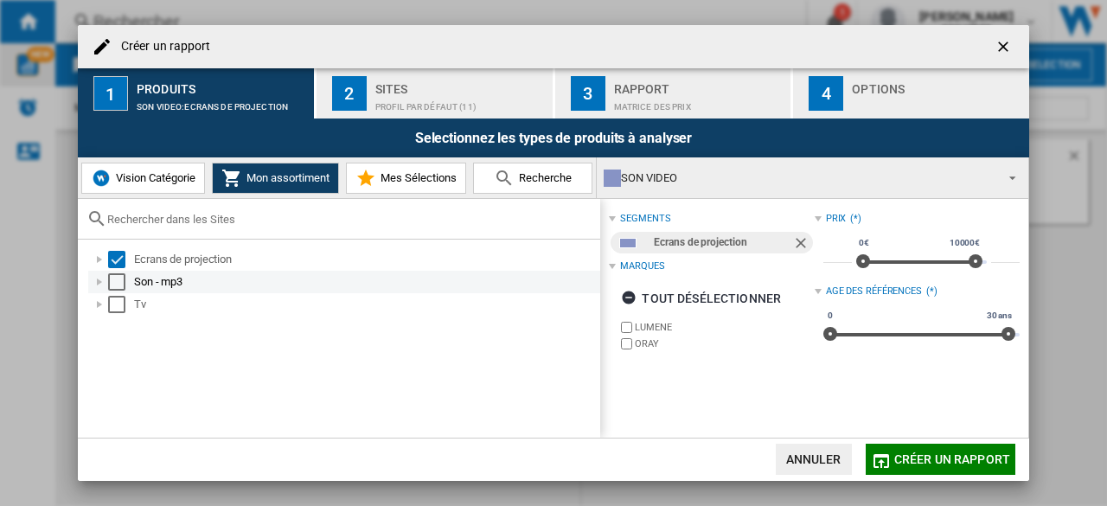
click at [118, 281] on div "Select" at bounding box center [116, 281] width 17 height 17
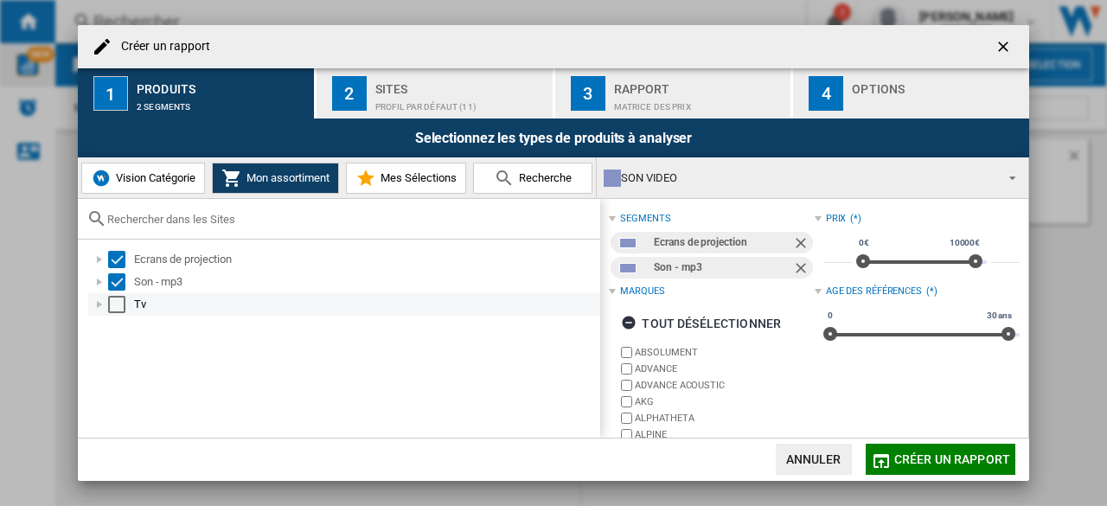
click at [119, 296] on div "Select" at bounding box center [116, 304] width 17 height 17
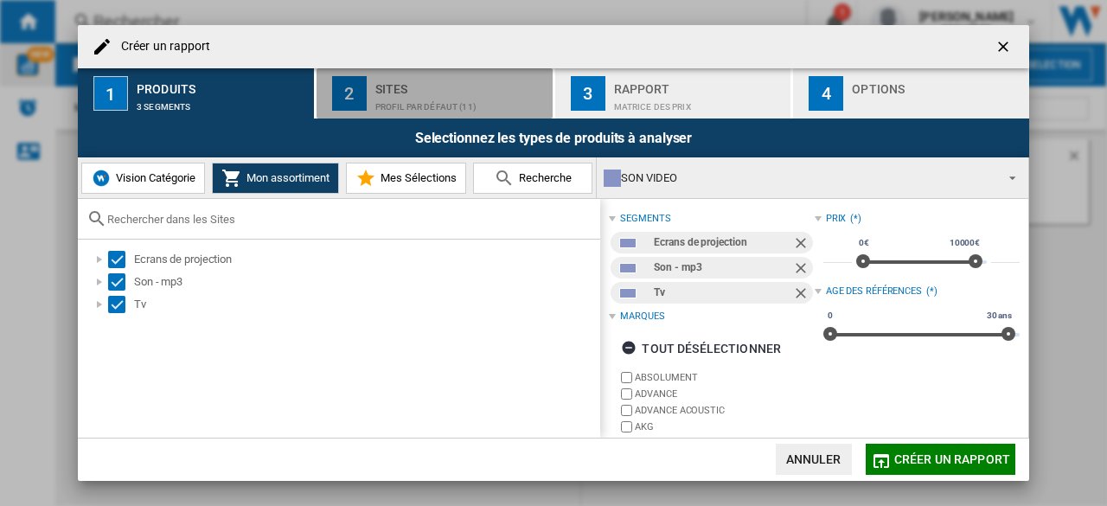
click at [388, 78] on div "Sites" at bounding box center [460, 84] width 170 height 18
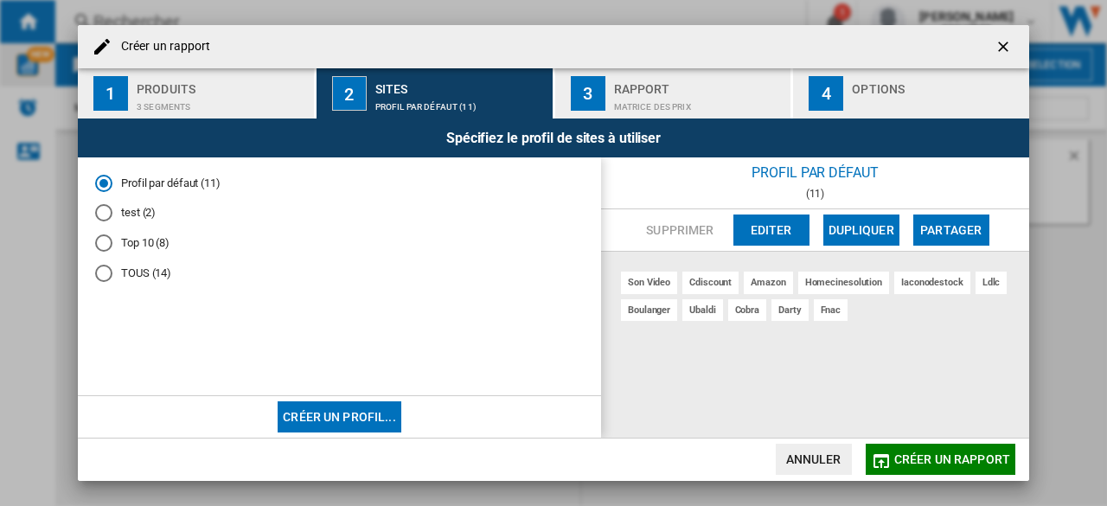
click at [106, 247] on div "Top 10 (8)" at bounding box center [103, 242] width 17 height 17
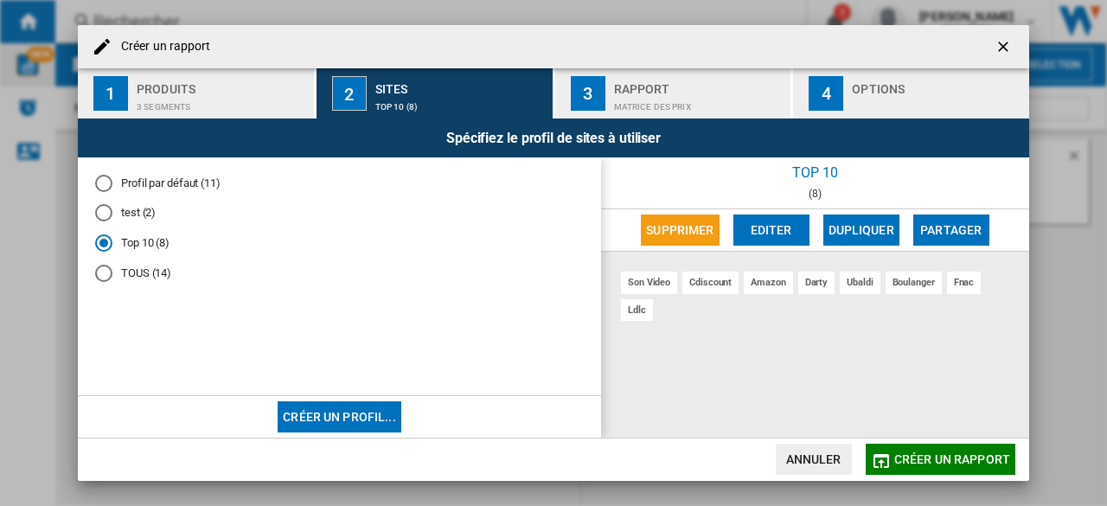
click at [709, 98] on div "Matrice des prix" at bounding box center [699, 102] width 170 height 18
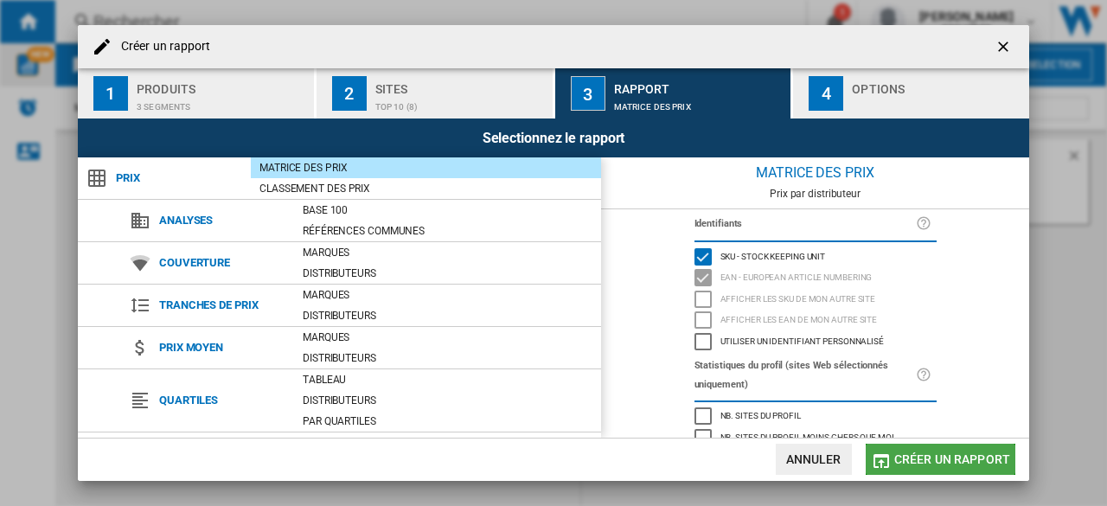
click at [915, 459] on span "Créer un rapport" at bounding box center [953, 459] width 116 height 14
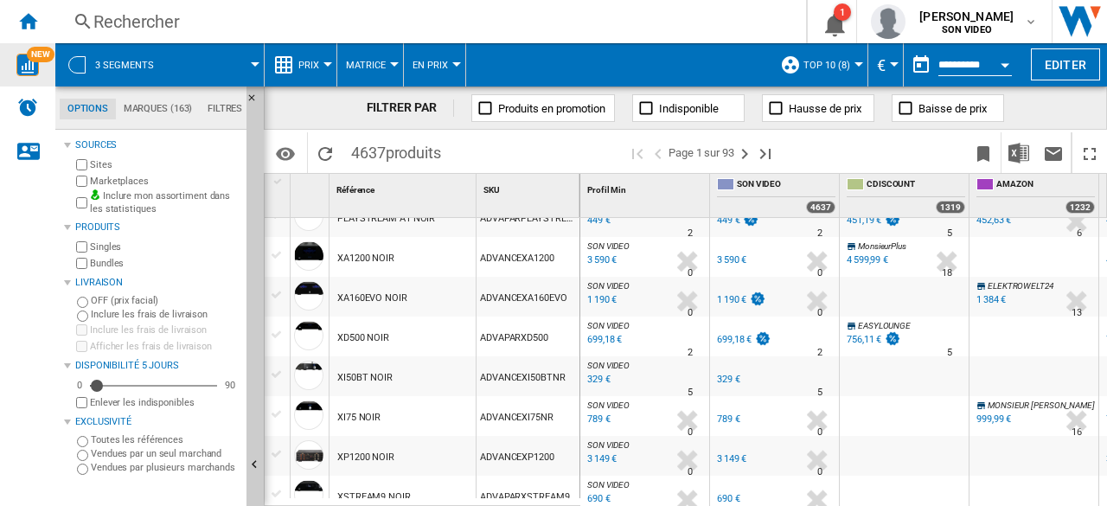
scroll to position [128, 0]
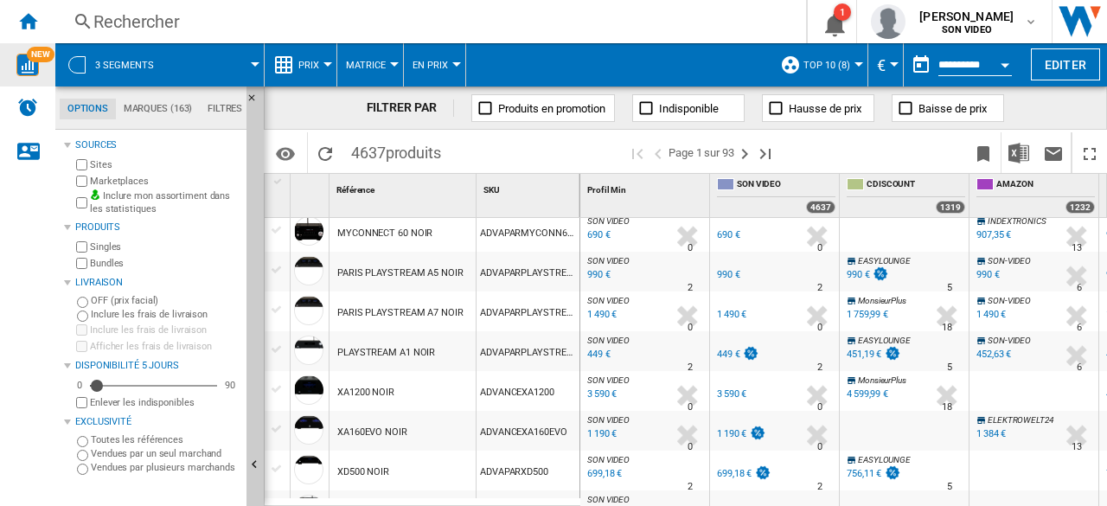
click at [723, 270] on div "990 €" at bounding box center [728, 274] width 23 height 11
click at [28, 19] on ng-md-icon "Accueil" at bounding box center [27, 20] width 21 height 21
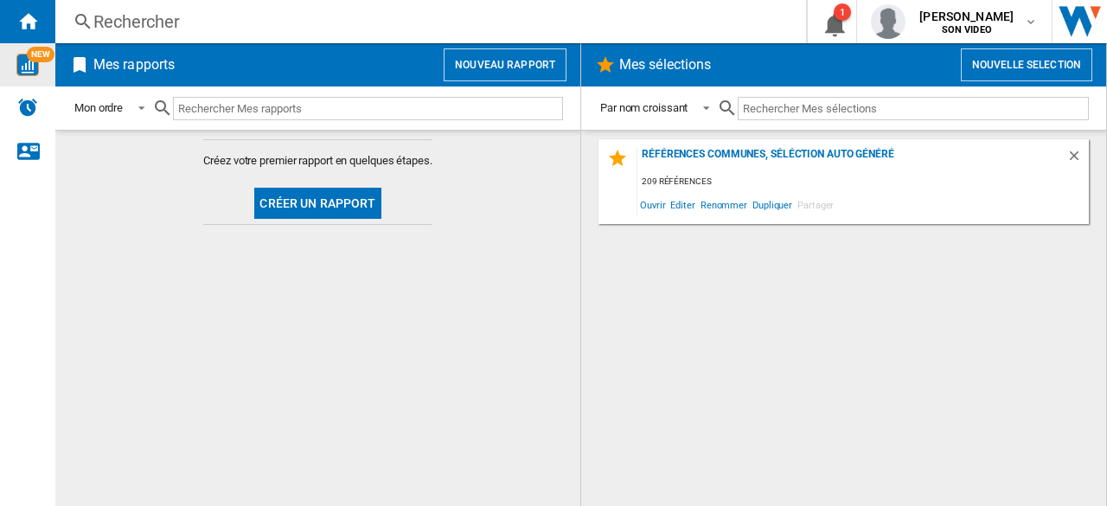
click at [517, 67] on button "Nouveau rapport" at bounding box center [505, 64] width 123 height 33
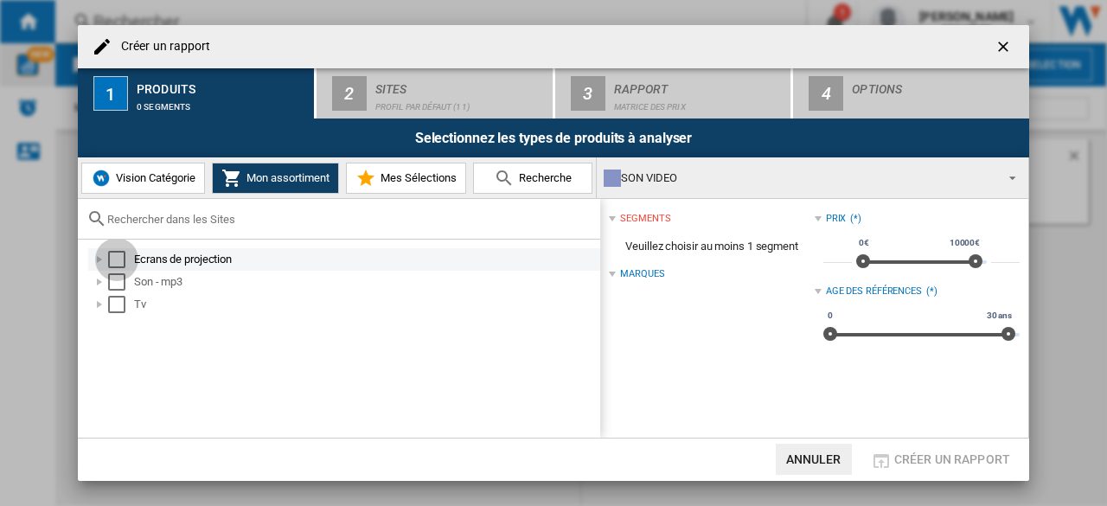
click at [118, 259] on div "Select" at bounding box center [116, 259] width 17 height 17
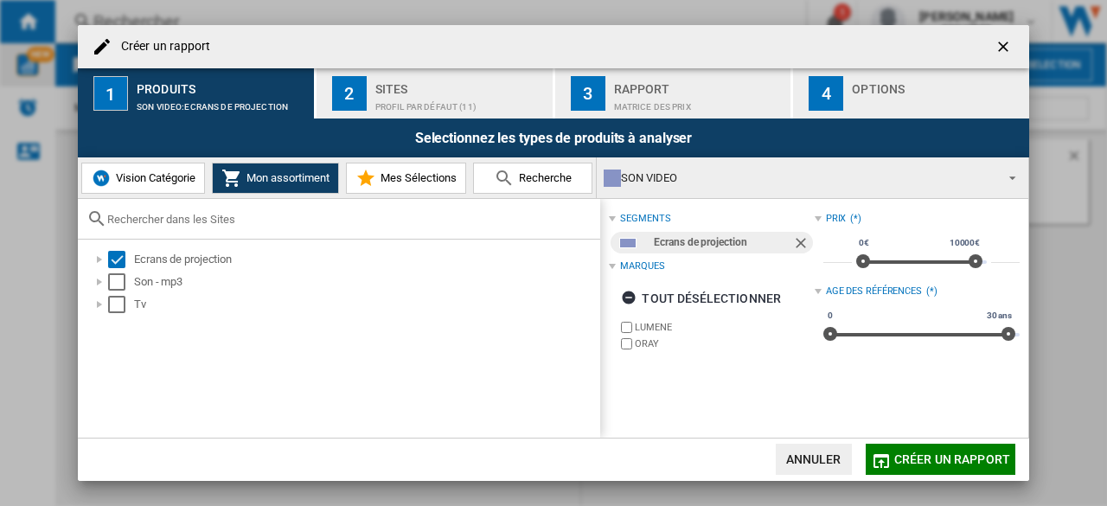
click at [443, 89] on div "Sites" at bounding box center [460, 84] width 170 height 18
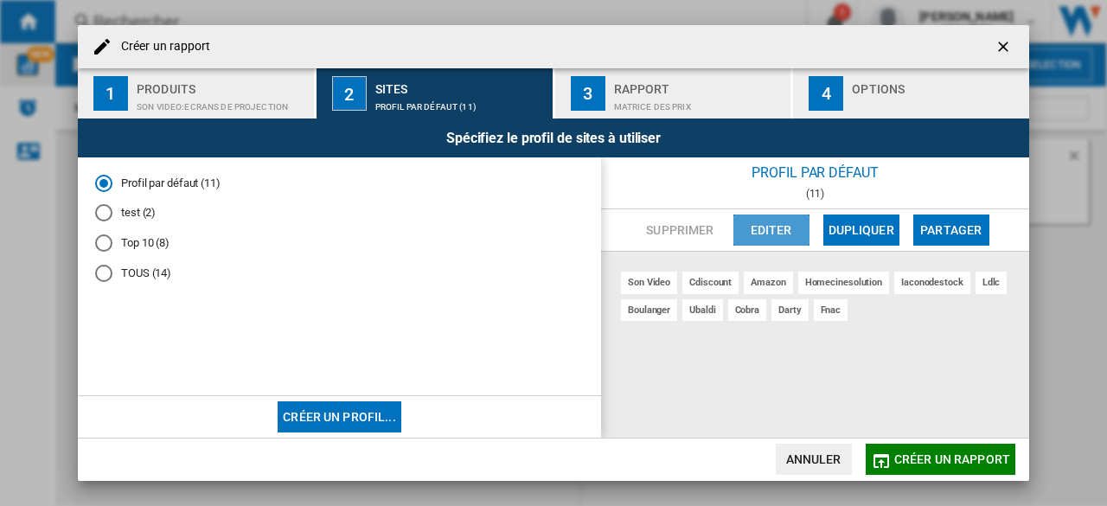
click at [770, 235] on button "Editer" at bounding box center [772, 230] width 76 height 31
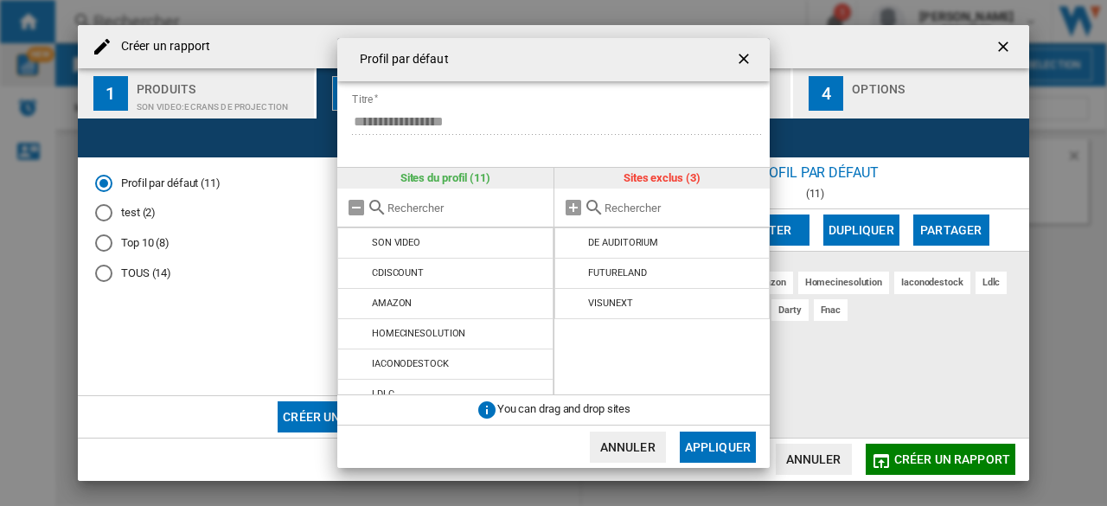
scroll to position [1, 0]
click at [746, 55] on ng-md-icon "getI18NText('BUTTONS.CLOSE_DIALOG')" at bounding box center [745, 60] width 21 height 21
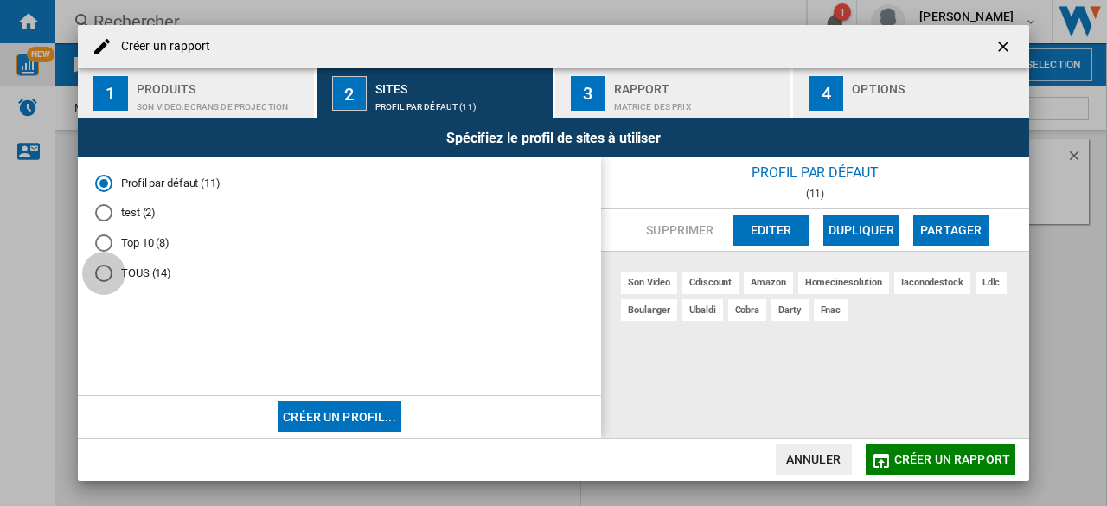
click at [106, 274] on div "TOUS (14)" at bounding box center [103, 273] width 17 height 17
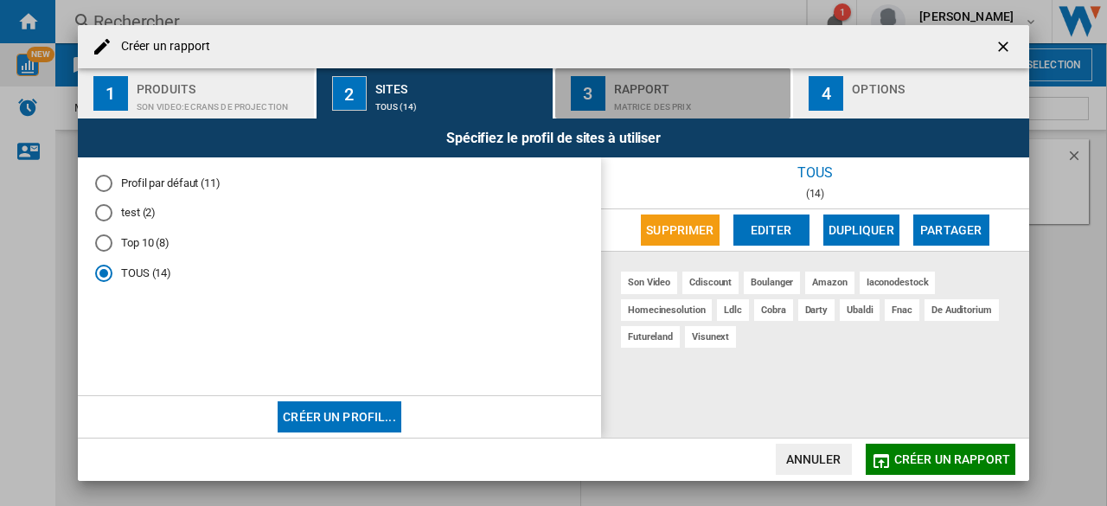
click at [628, 94] on div "Matrice des prix" at bounding box center [699, 102] width 170 height 18
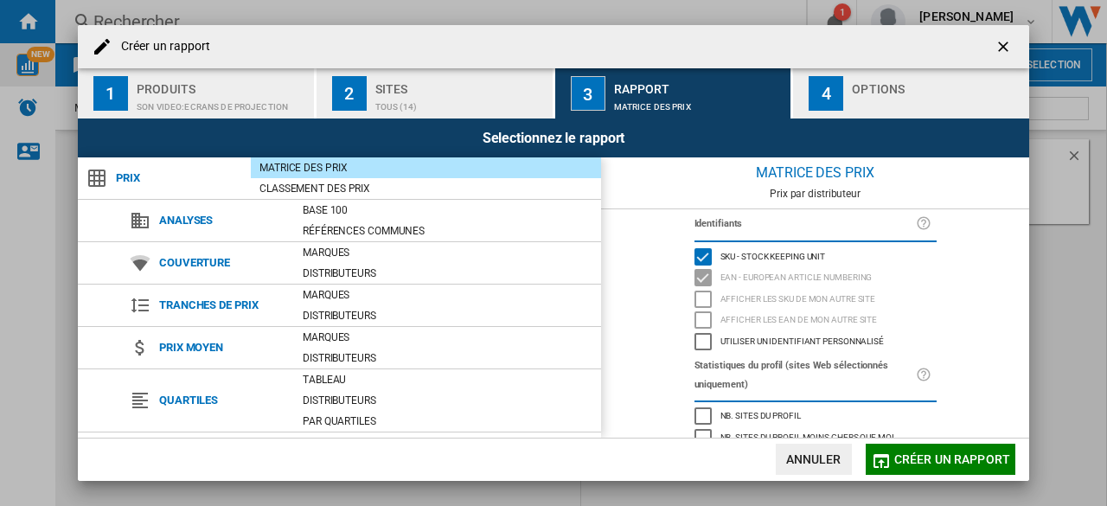
scroll to position [234, 0]
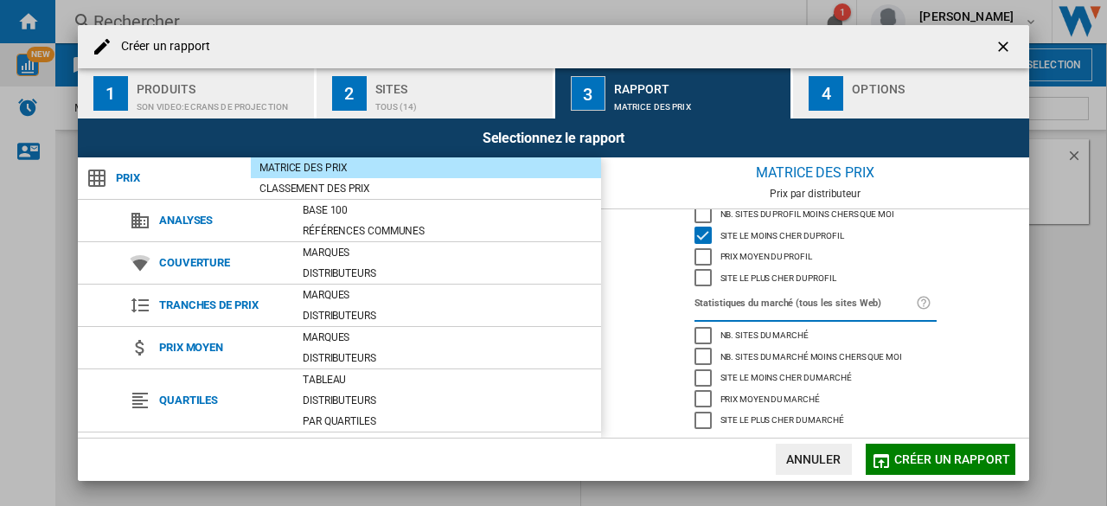
click at [921, 461] on span "Créer un rapport" at bounding box center [953, 459] width 116 height 14
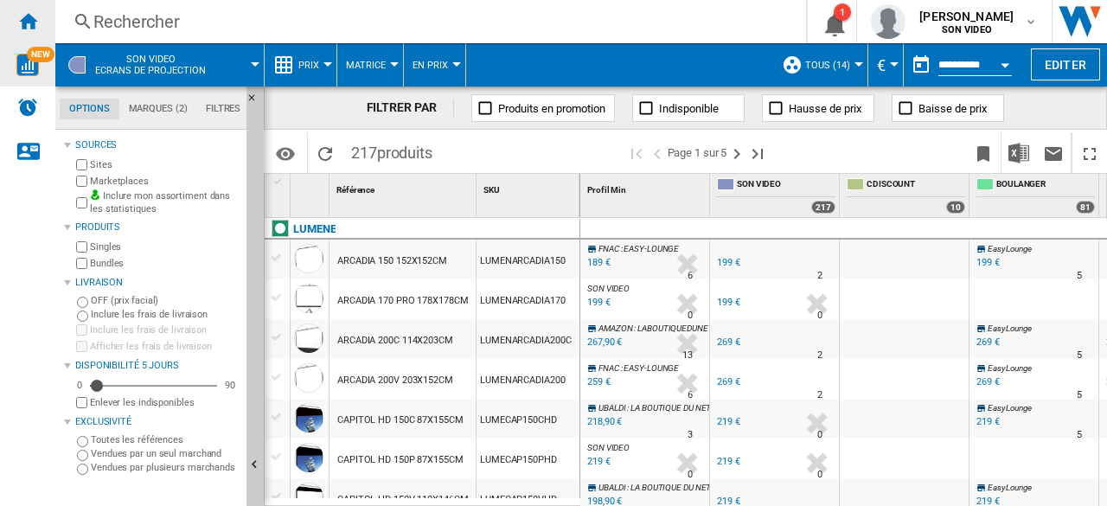
click at [19, 25] on ng-md-icon "Accueil" at bounding box center [27, 20] width 21 height 21
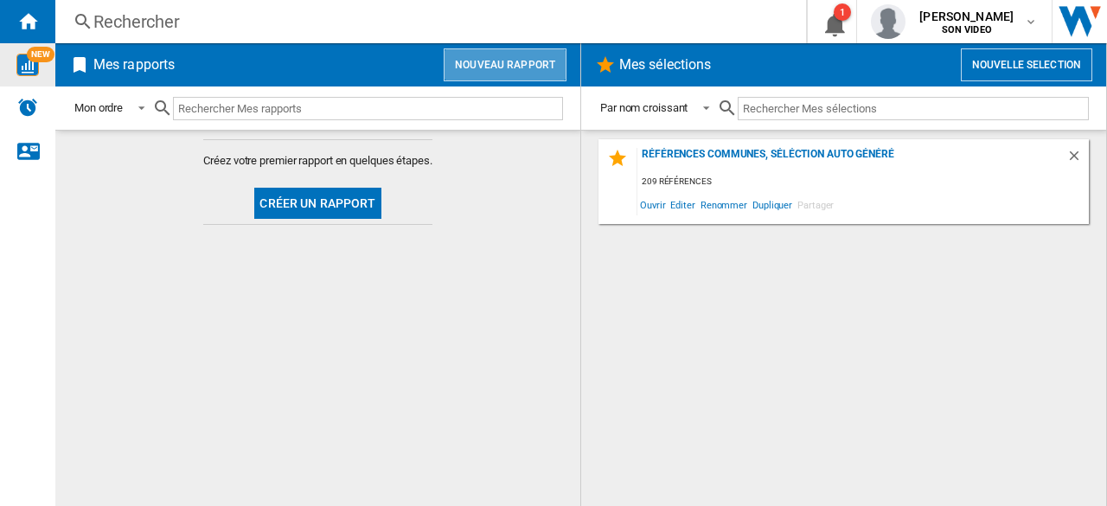
click at [516, 68] on button "Nouveau rapport" at bounding box center [505, 64] width 123 height 33
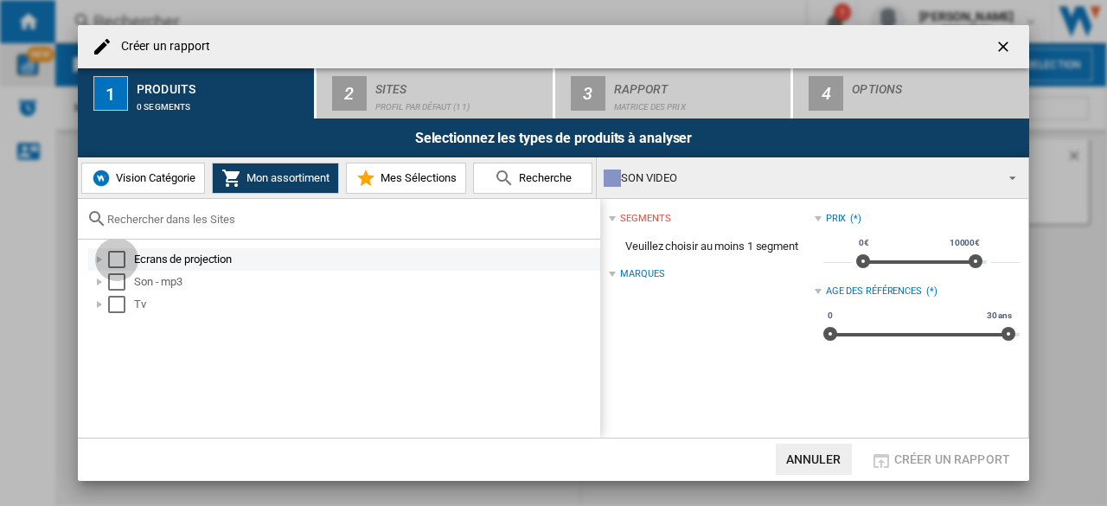
click at [111, 261] on div "Select" at bounding box center [116, 259] width 17 height 17
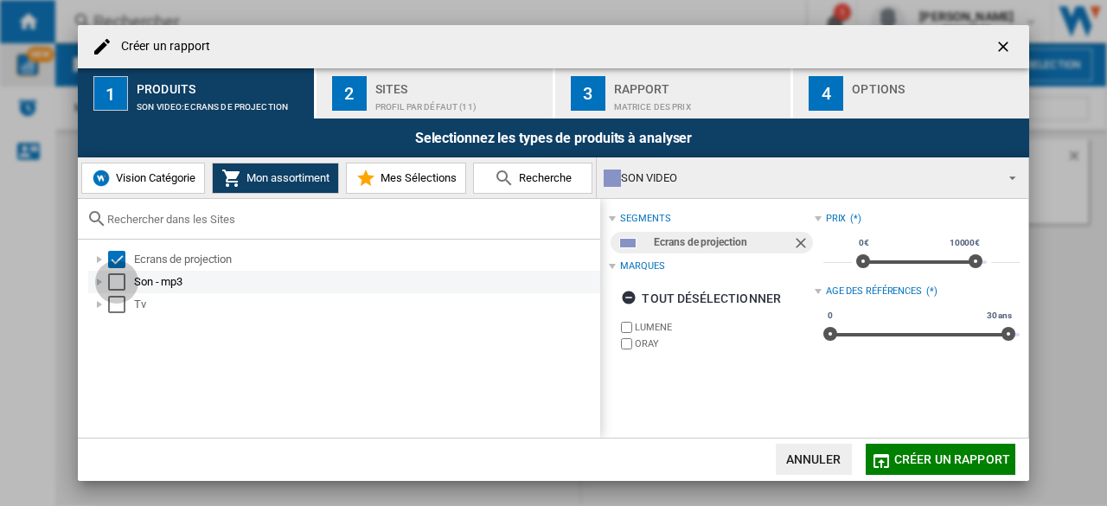
click at [117, 279] on div "Select" at bounding box center [116, 281] width 17 height 17
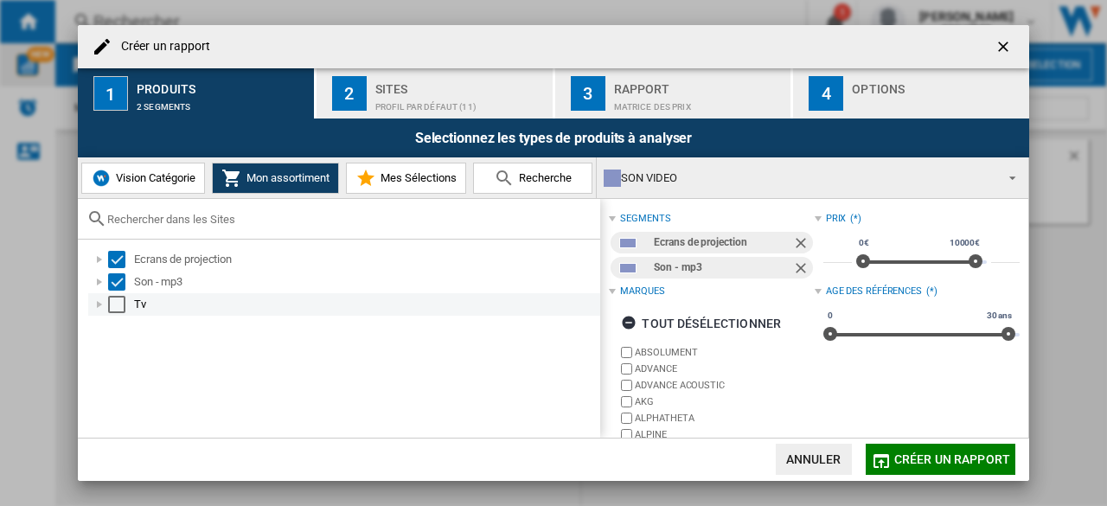
click at [116, 305] on div "Select" at bounding box center [116, 304] width 17 height 17
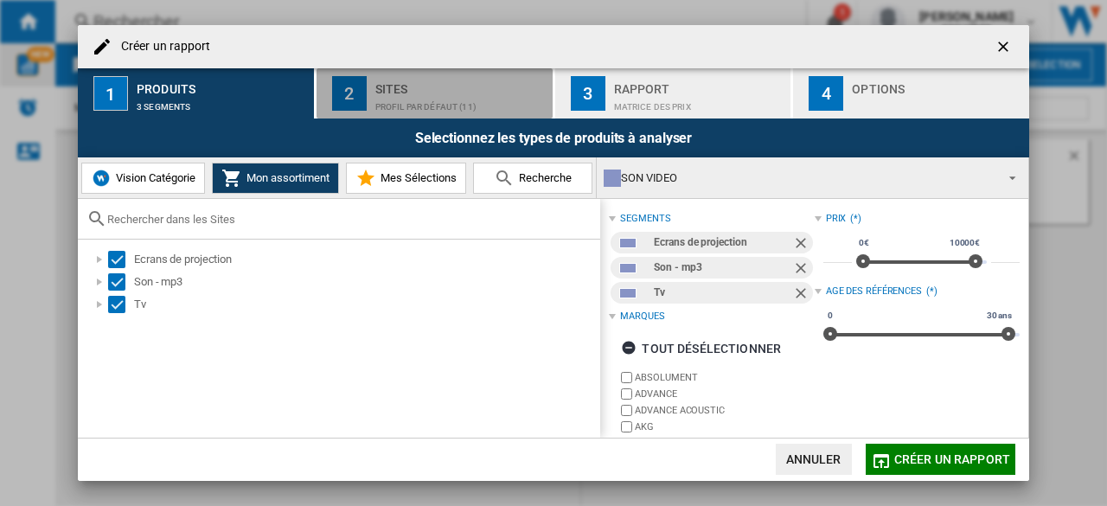
click at [442, 95] on div "Profil par défaut (11)" at bounding box center [460, 102] width 170 height 18
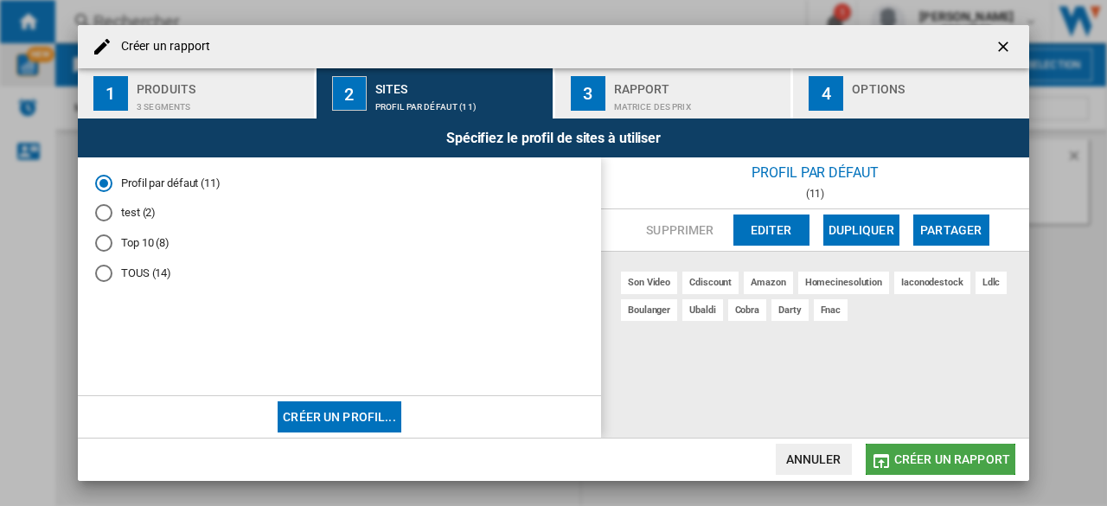
click at [948, 452] on span "Créer un rapport" at bounding box center [953, 459] width 116 height 14
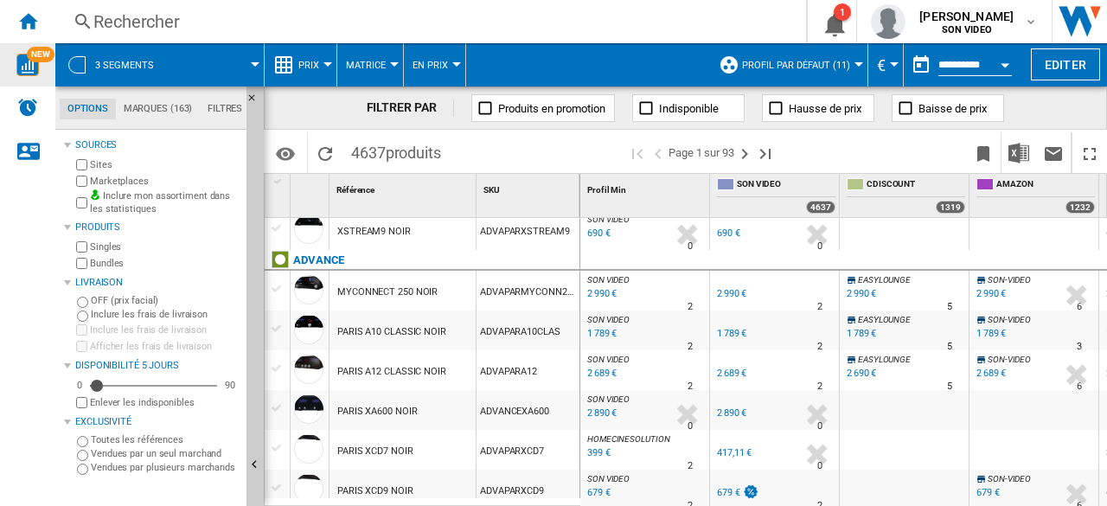
click at [723, 330] on div "1 789 €" at bounding box center [731, 333] width 29 height 11
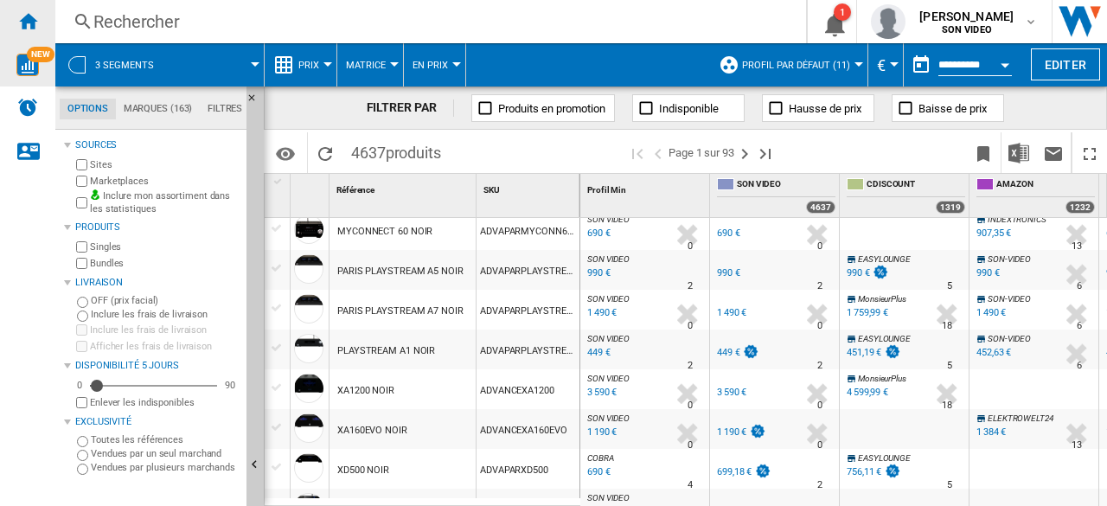
click at [14, 21] on div "Accueil" at bounding box center [27, 21] width 55 height 43
